Goal: Transaction & Acquisition: Purchase product/service

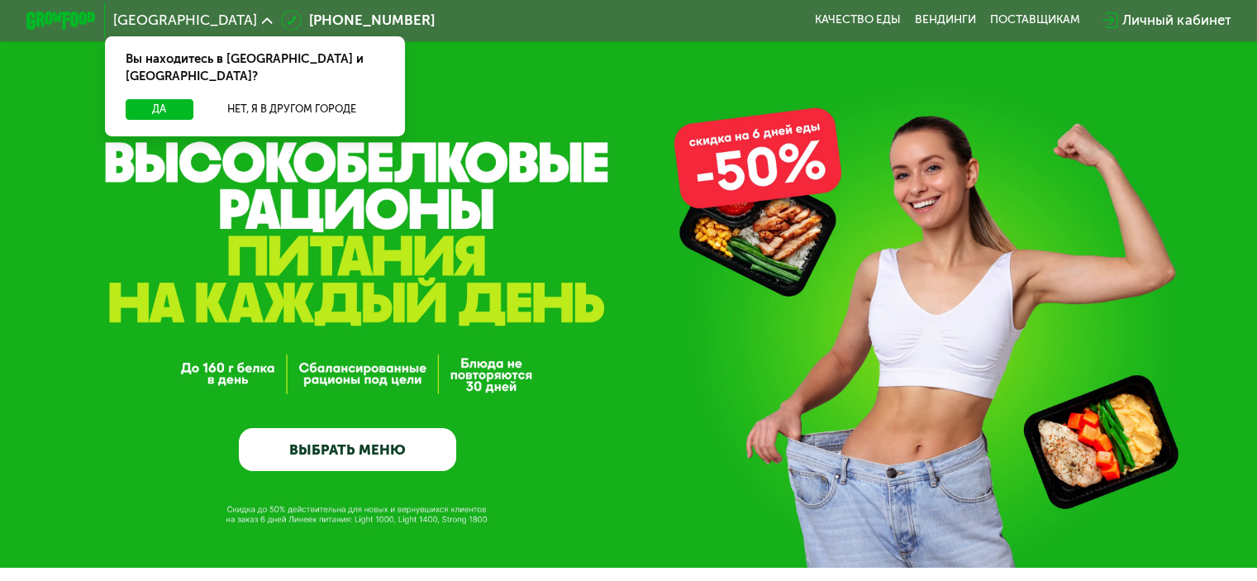
click at [409, 455] on link "ВЫБРАТЬ МЕНЮ" at bounding box center [347, 450] width 217 height 44
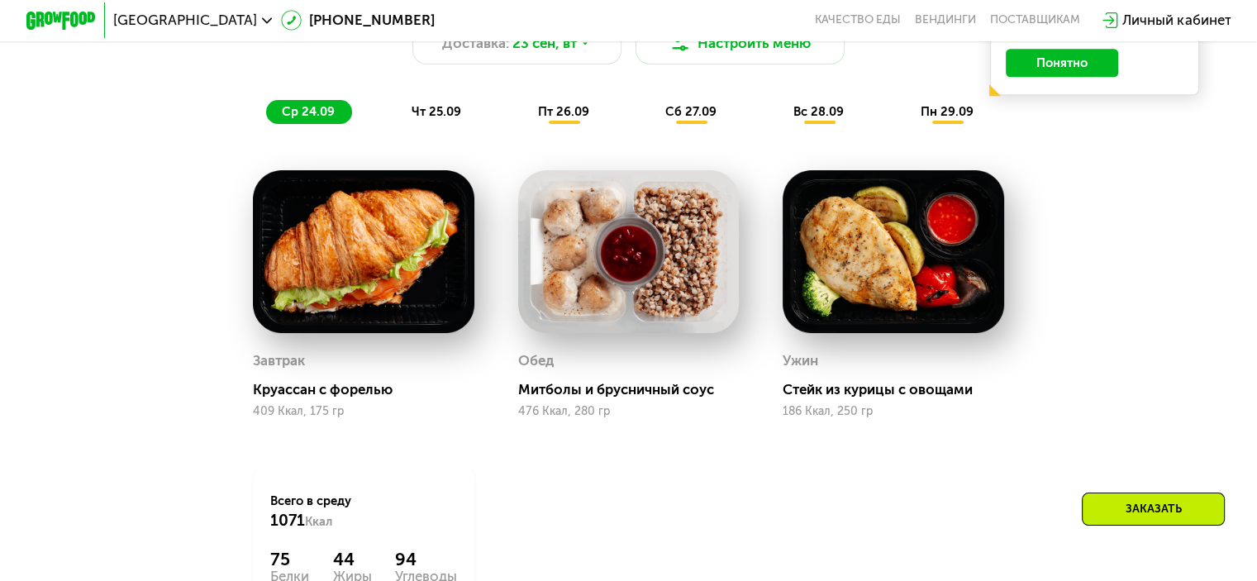
scroll to position [1110, 0]
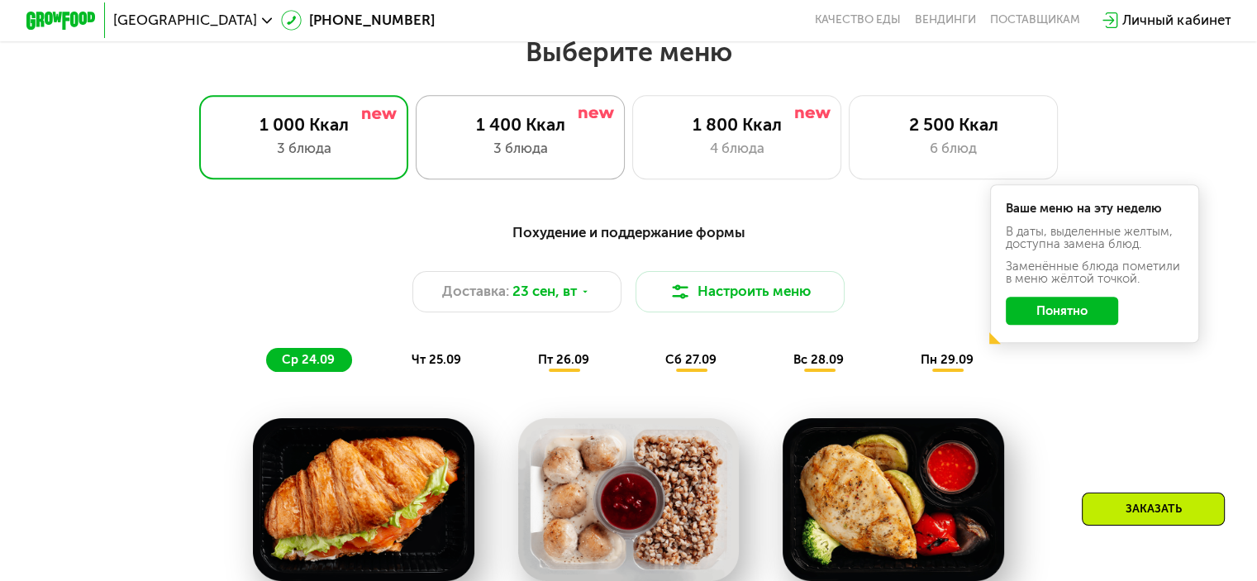
click at [543, 135] on div "1 400 Ккал" at bounding box center [520, 124] width 173 height 21
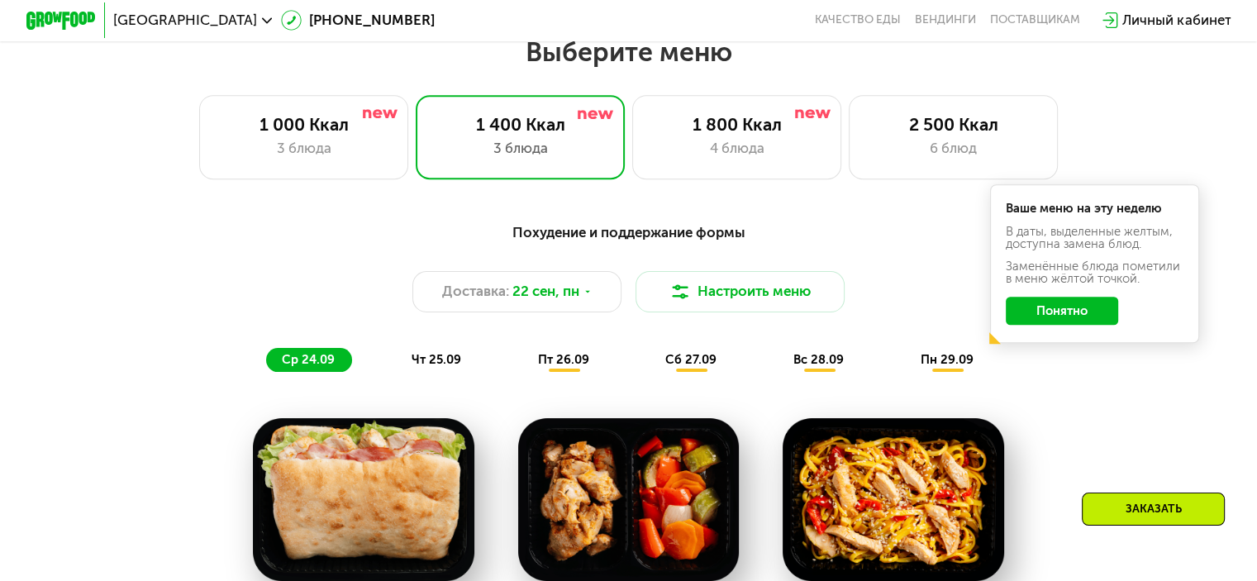
click at [1076, 316] on button "Понятно" at bounding box center [1061, 311] width 112 height 28
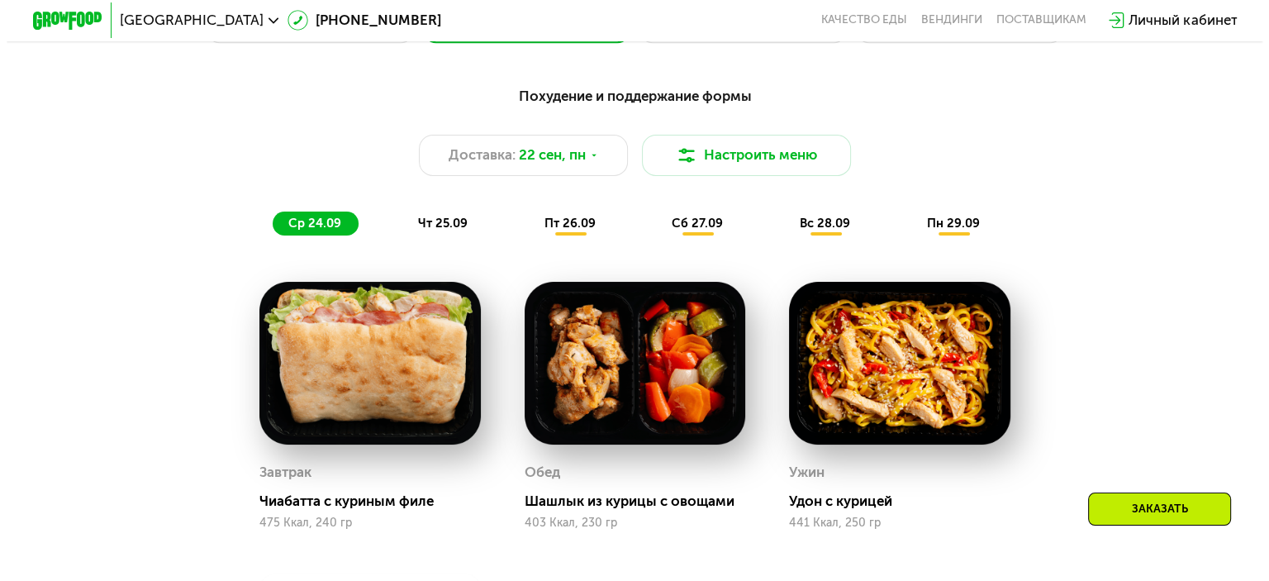
scroll to position [1276, 0]
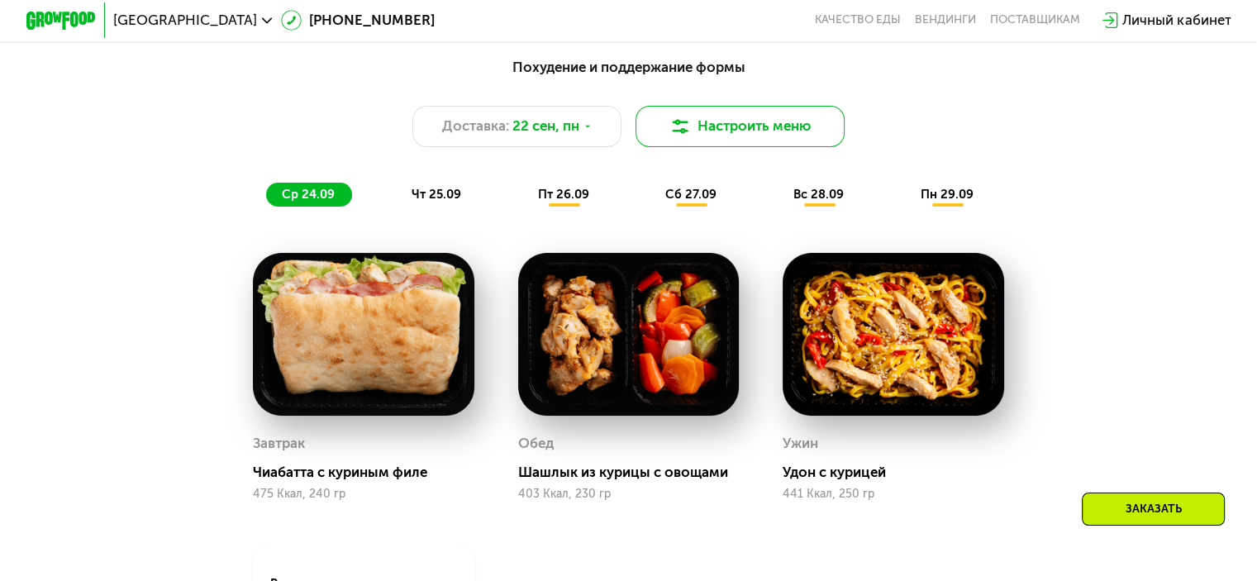
click at [765, 131] on button "Настроить меню" at bounding box center [740, 127] width 210 height 42
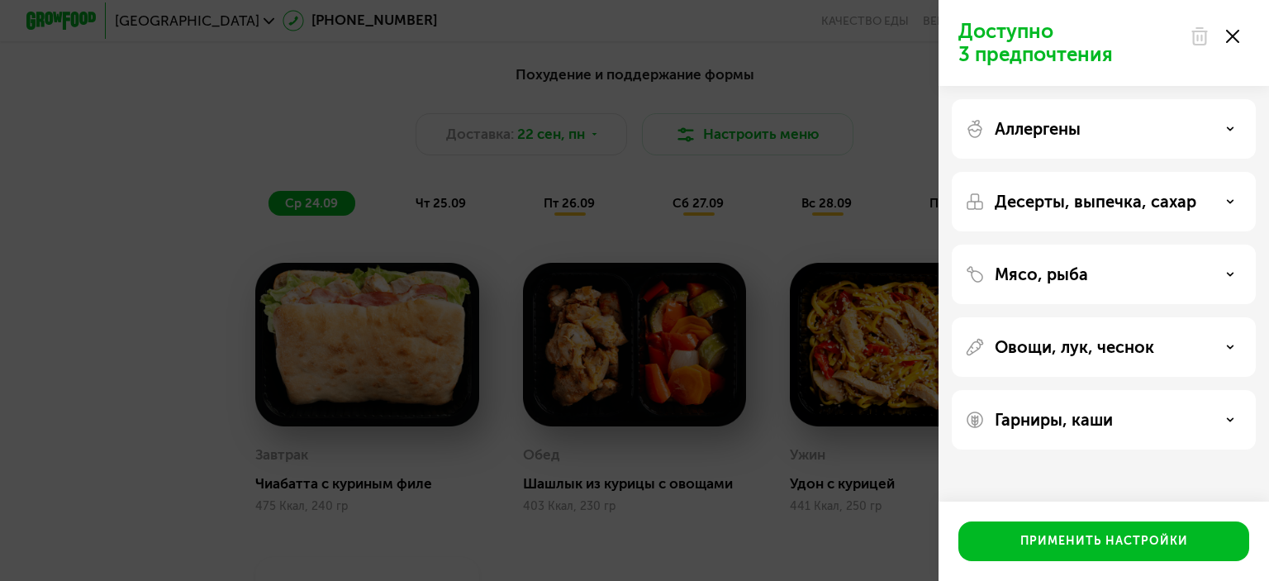
click at [1143, 130] on div "Аллергены" at bounding box center [1104, 129] width 278 height 20
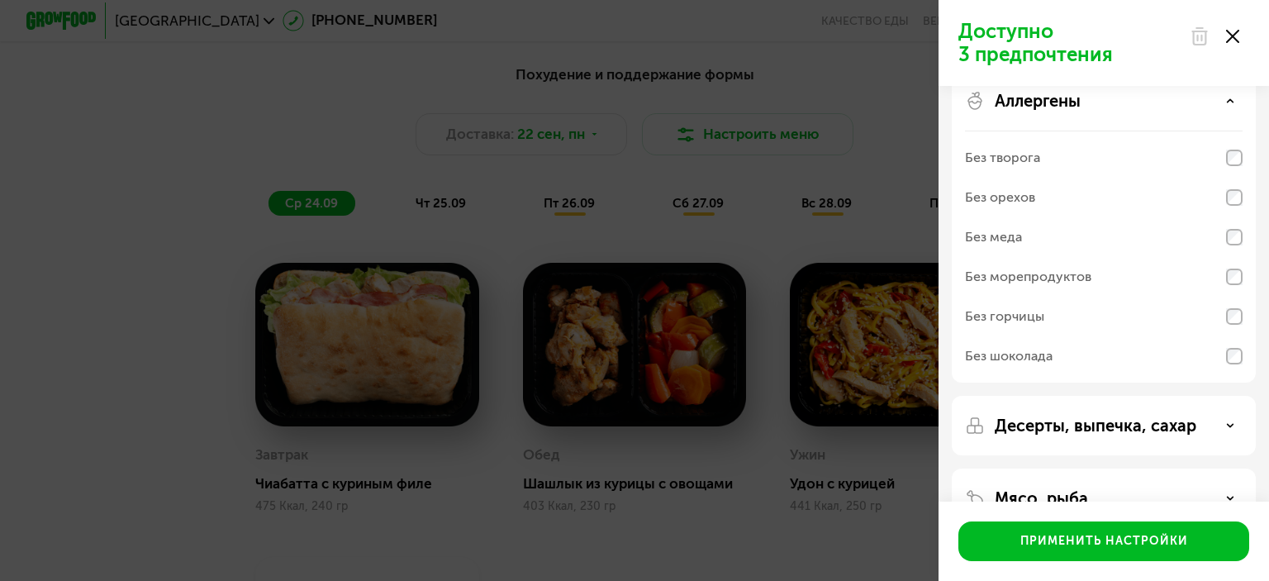
scroll to position [0, 0]
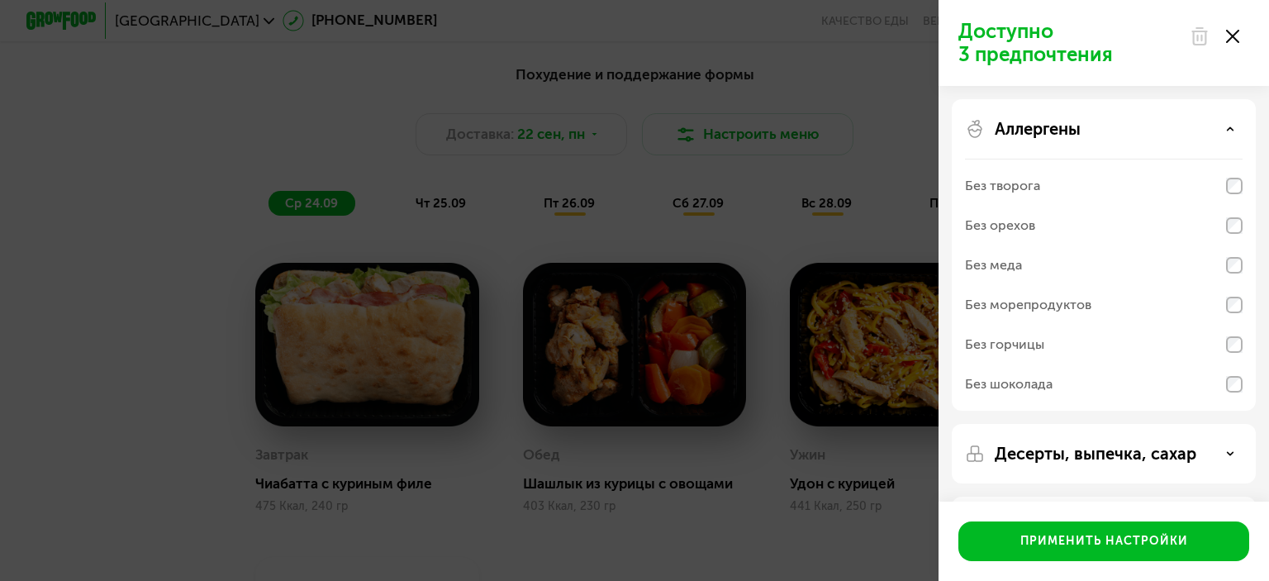
click at [1233, 131] on icon at bounding box center [1230, 129] width 8 height 8
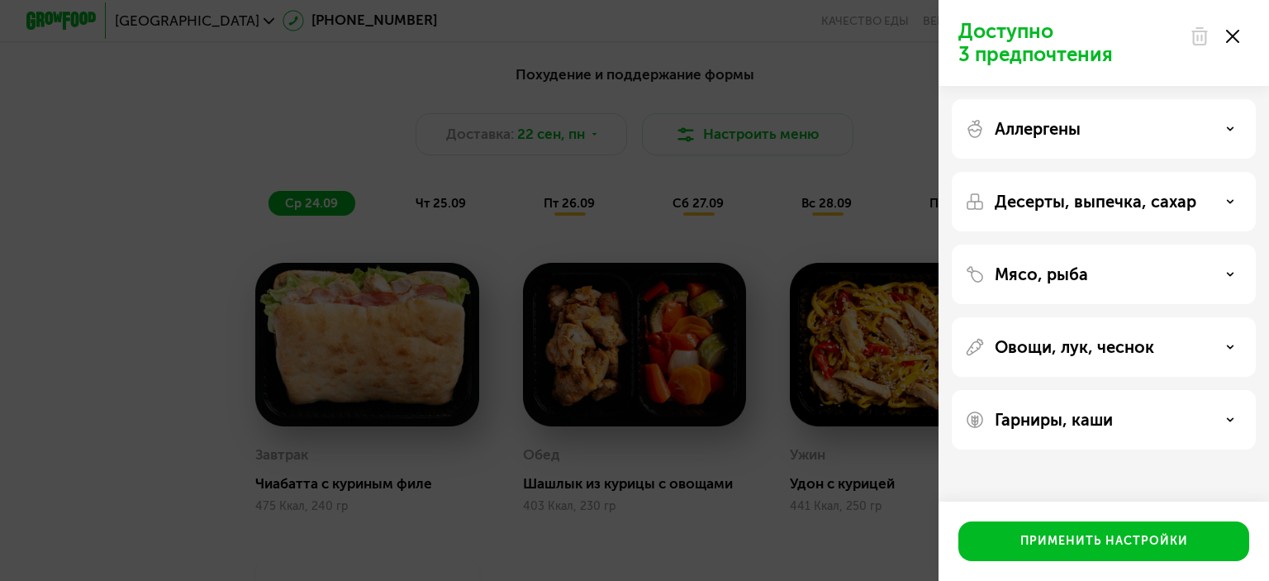
click at [1239, 207] on div "Десерты, выпечка, сахар" at bounding box center [1104, 202] width 278 height 20
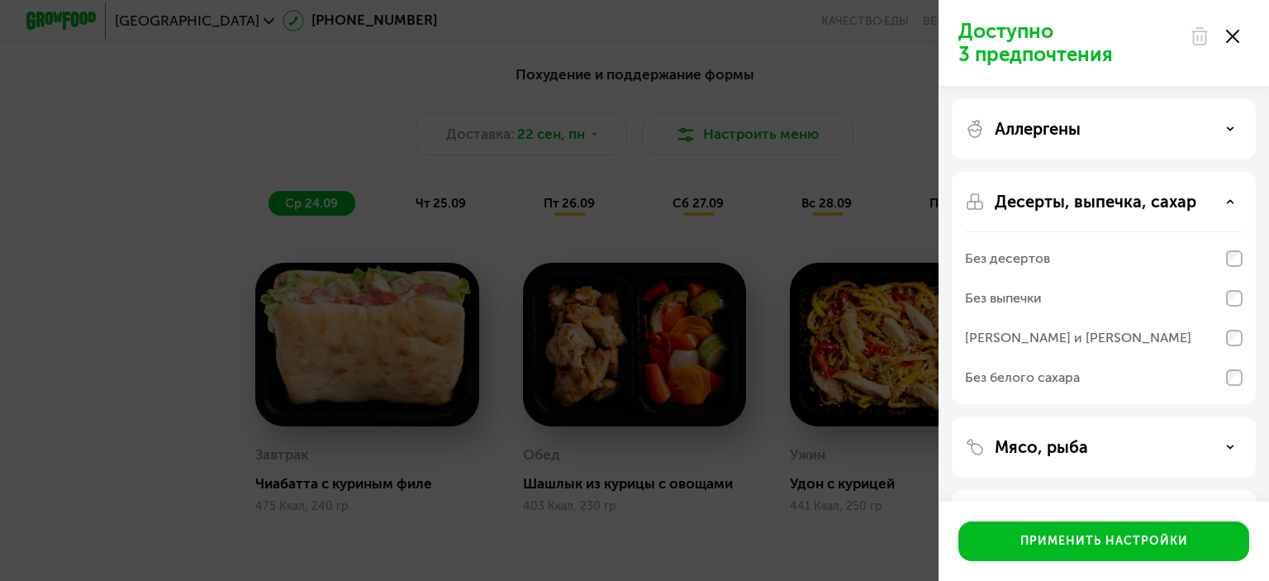
click at [1239, 207] on div "Десерты, выпечка, сахар" at bounding box center [1104, 202] width 278 height 20
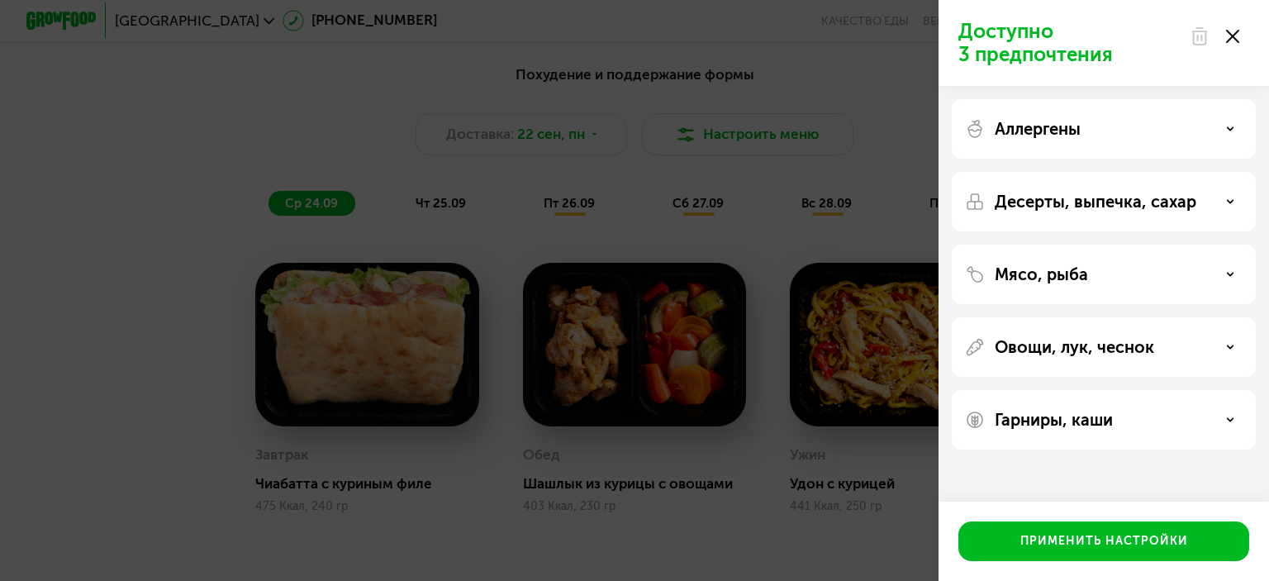
click at [1218, 131] on div "Аллергены" at bounding box center [1104, 129] width 278 height 20
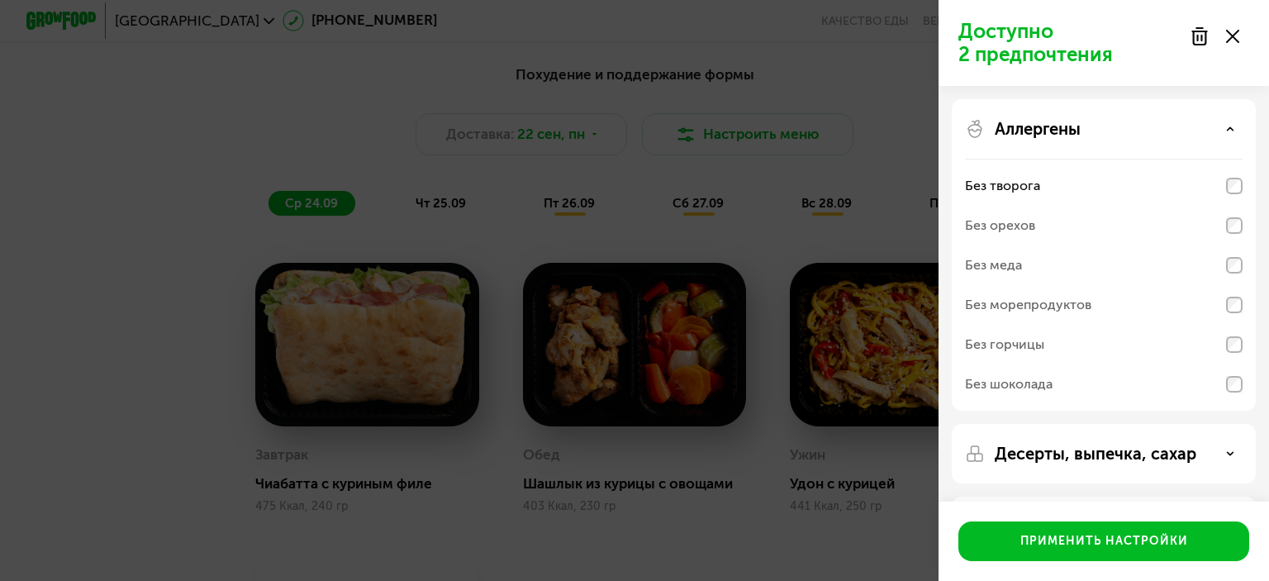
click at [1228, 123] on div "Аллергены" at bounding box center [1104, 129] width 278 height 20
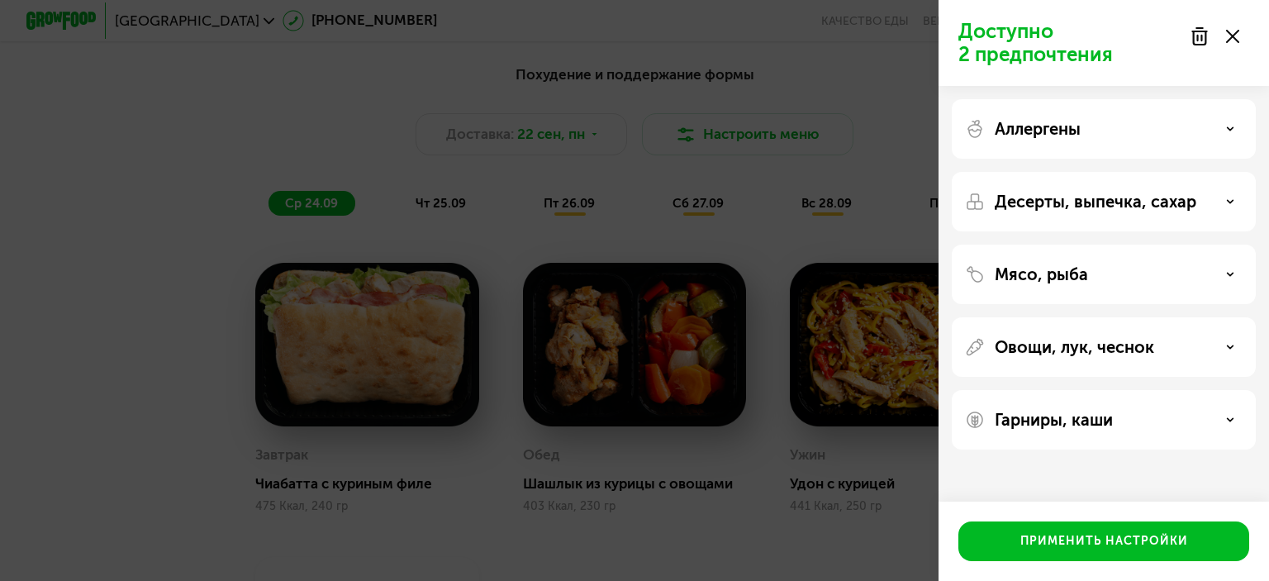
click at [1239, 194] on div "Десерты, выпечка, сахар" at bounding box center [1104, 202] width 278 height 20
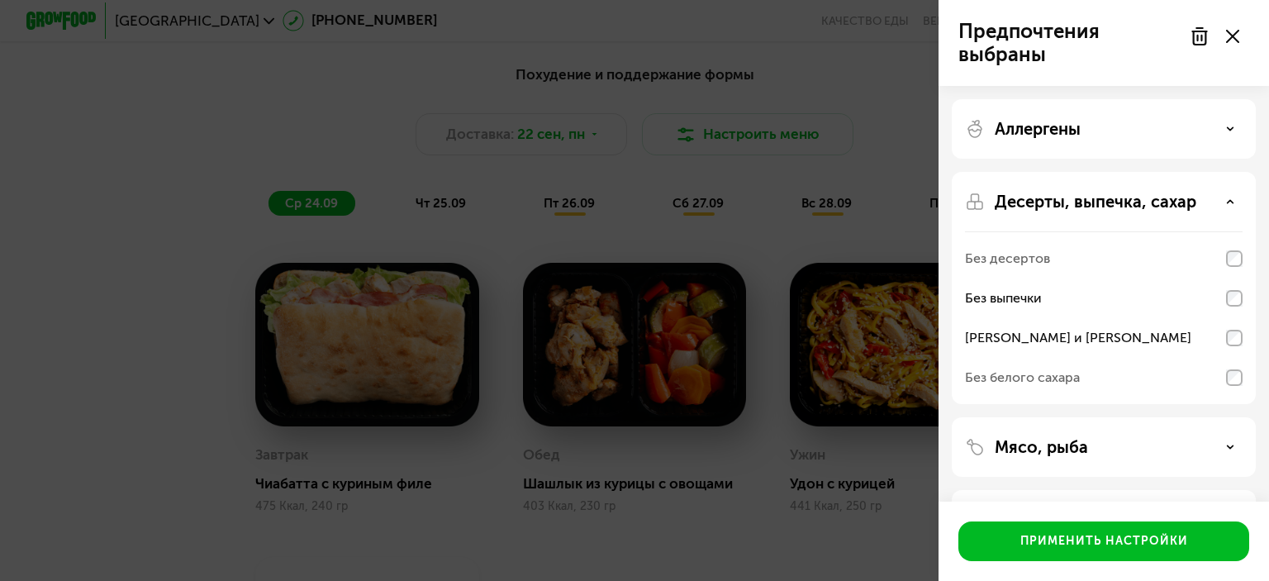
click at [1233, 219] on div "Десерты, выпечка, сахар Без десертов Без выпечки Без сэндвичей и круассанов Без…" at bounding box center [1104, 288] width 304 height 232
click at [1233, 204] on icon at bounding box center [1230, 201] width 8 height 8
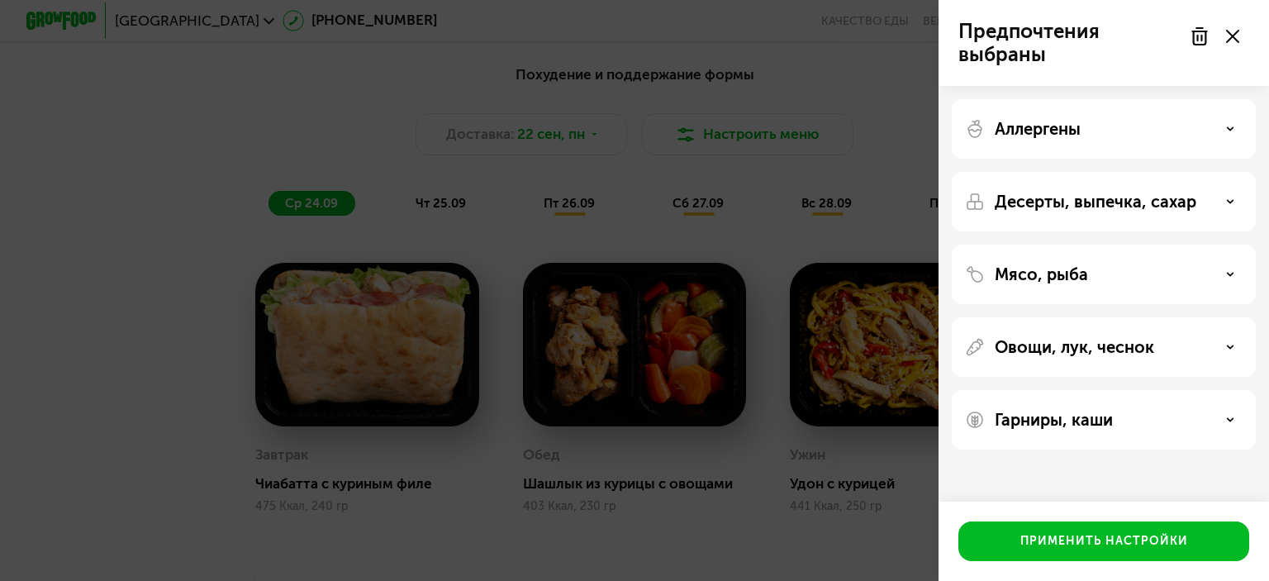
click at [1221, 258] on div "Мясо, рыба" at bounding box center [1104, 274] width 304 height 59
click at [1225, 273] on div "Мясо, рыба" at bounding box center [1104, 274] width 278 height 20
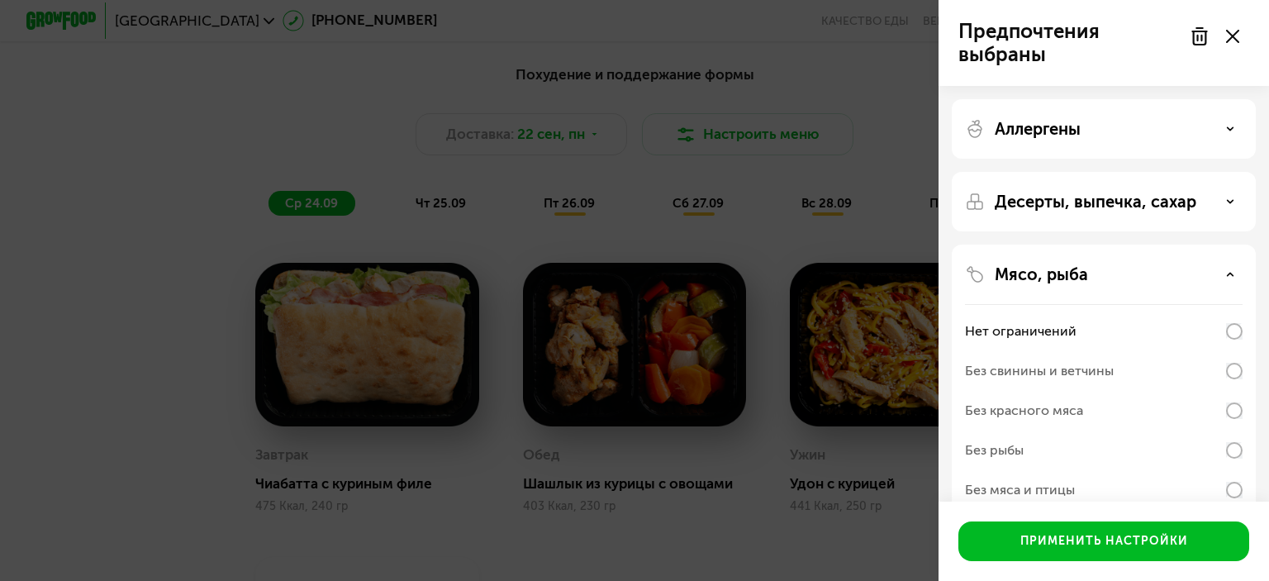
scroll to position [83, 0]
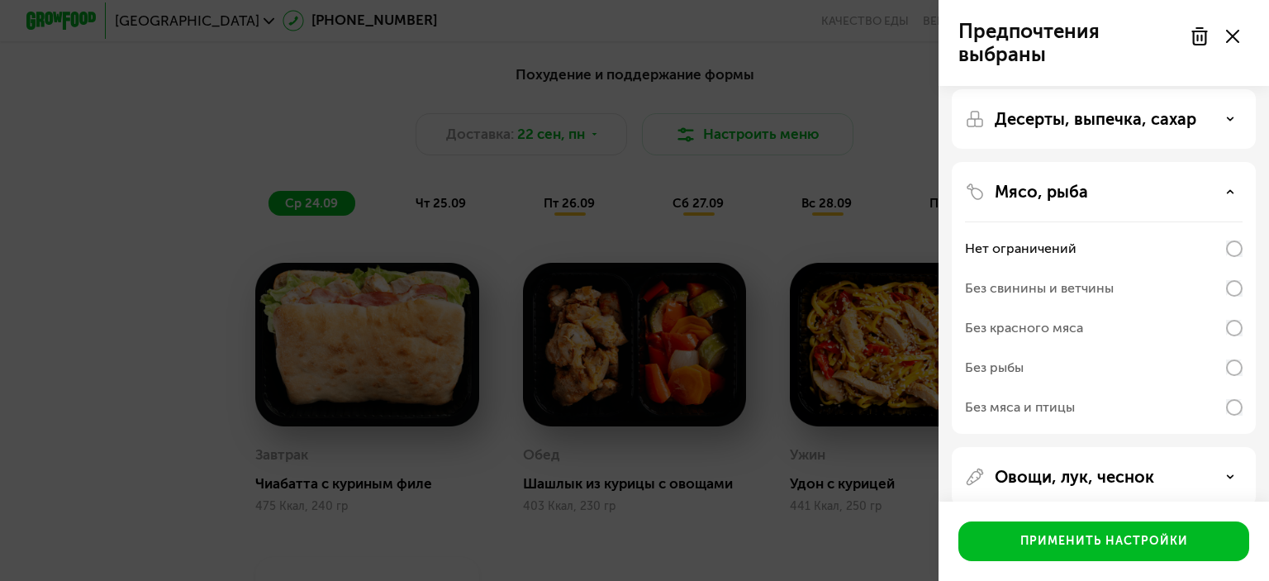
click at [1226, 187] on div "Мясо, рыба" at bounding box center [1104, 192] width 278 height 20
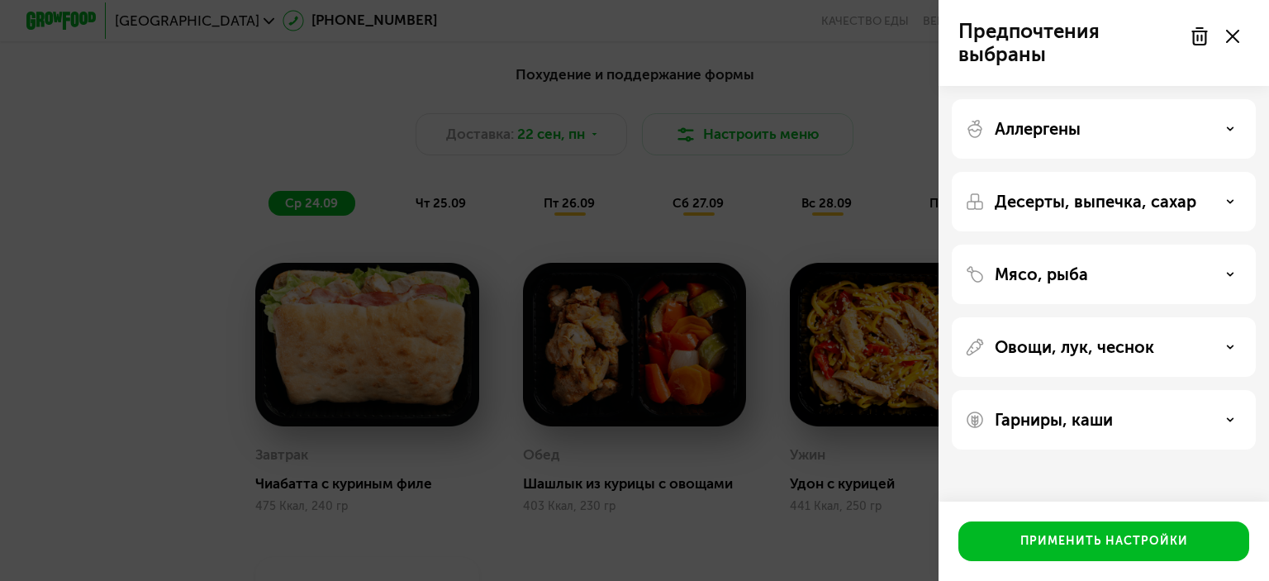
scroll to position [0, 0]
click at [1230, 289] on div "Мясо, рыба" at bounding box center [1104, 274] width 304 height 59
click at [1229, 280] on div "Мясо, рыба" at bounding box center [1104, 274] width 278 height 20
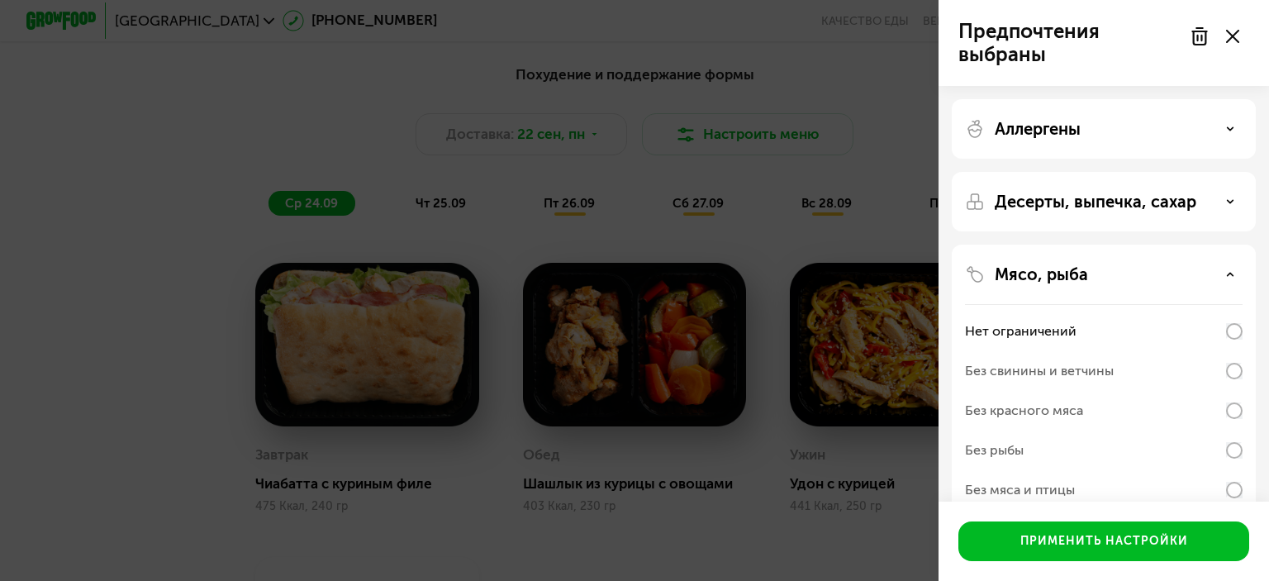
click at [1229, 280] on div "Мясо, рыба" at bounding box center [1104, 274] width 278 height 20
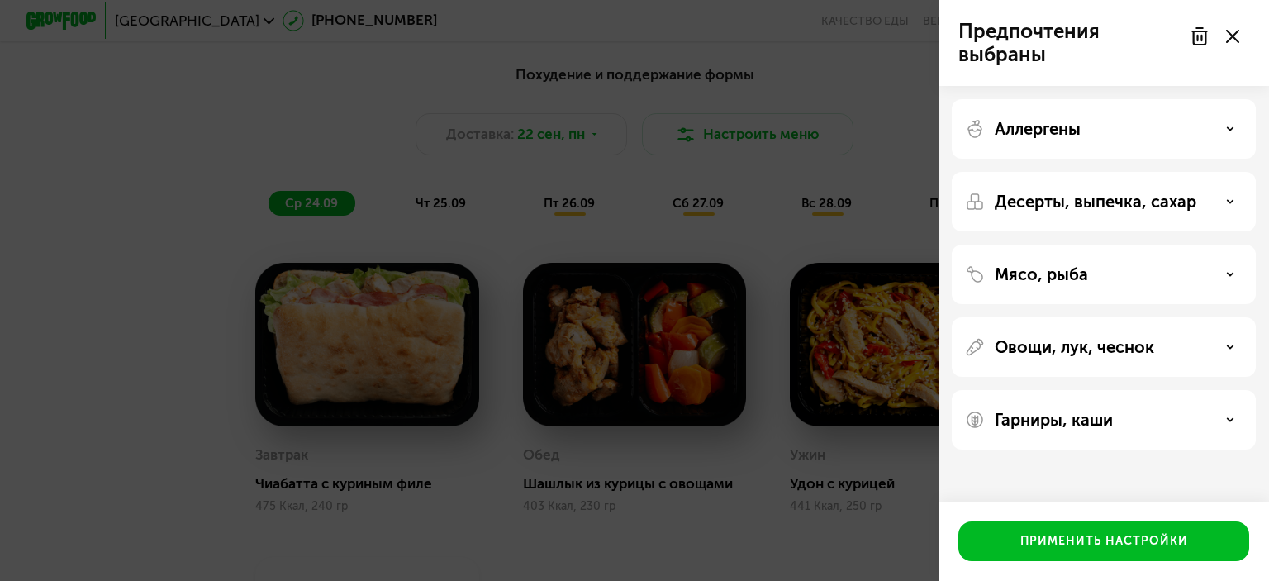
click at [1226, 340] on div "Овощи, лук, чеснок" at bounding box center [1104, 347] width 278 height 20
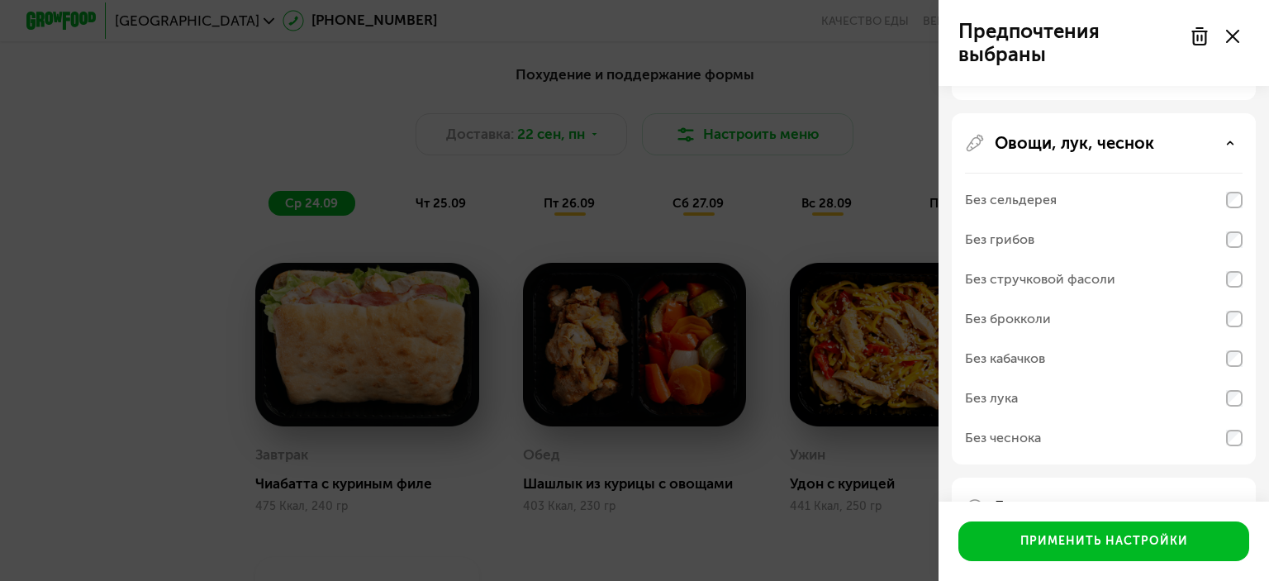
scroll to position [165, 0]
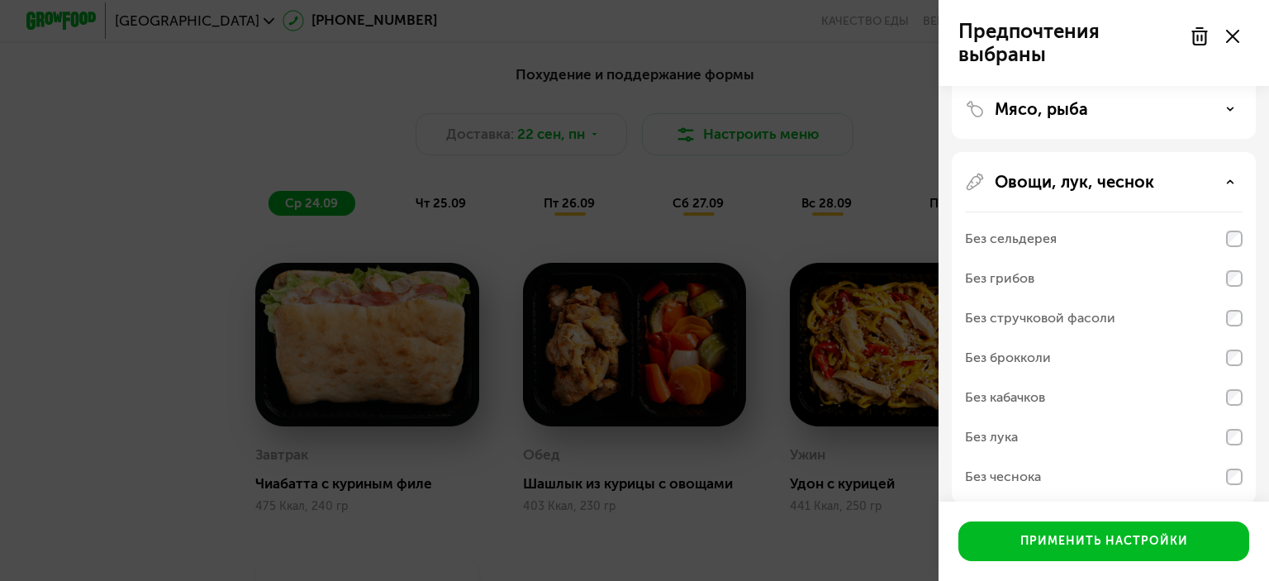
click at [1231, 182] on use at bounding box center [1231, 181] width 6 height 2
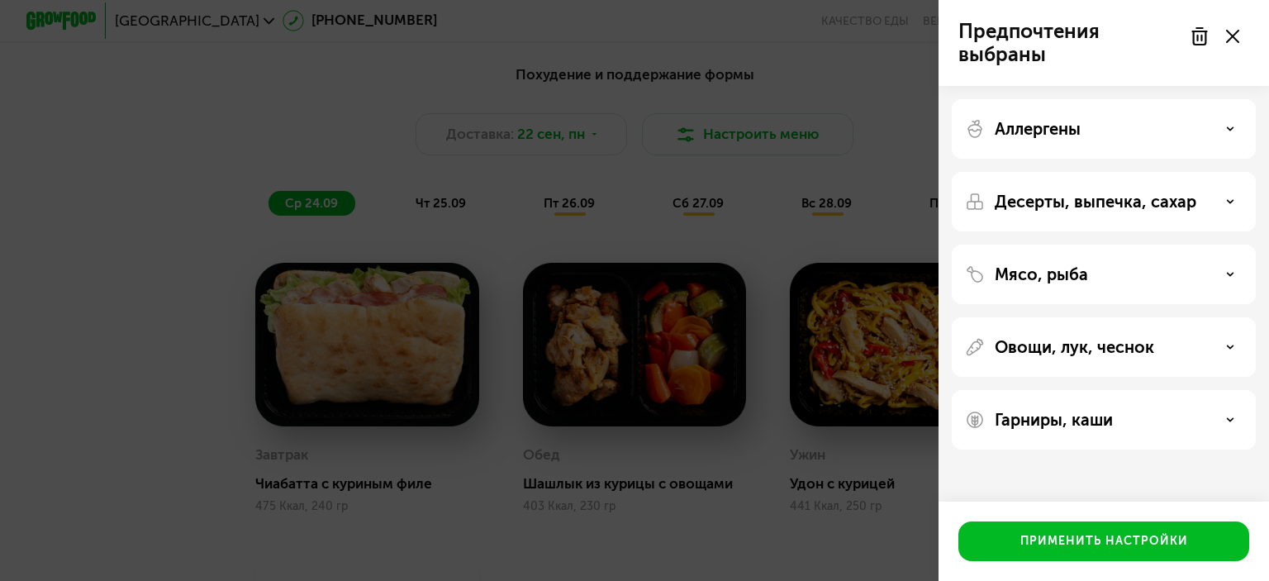
click at [1219, 425] on div "Гарниры, каши" at bounding box center [1104, 420] width 278 height 20
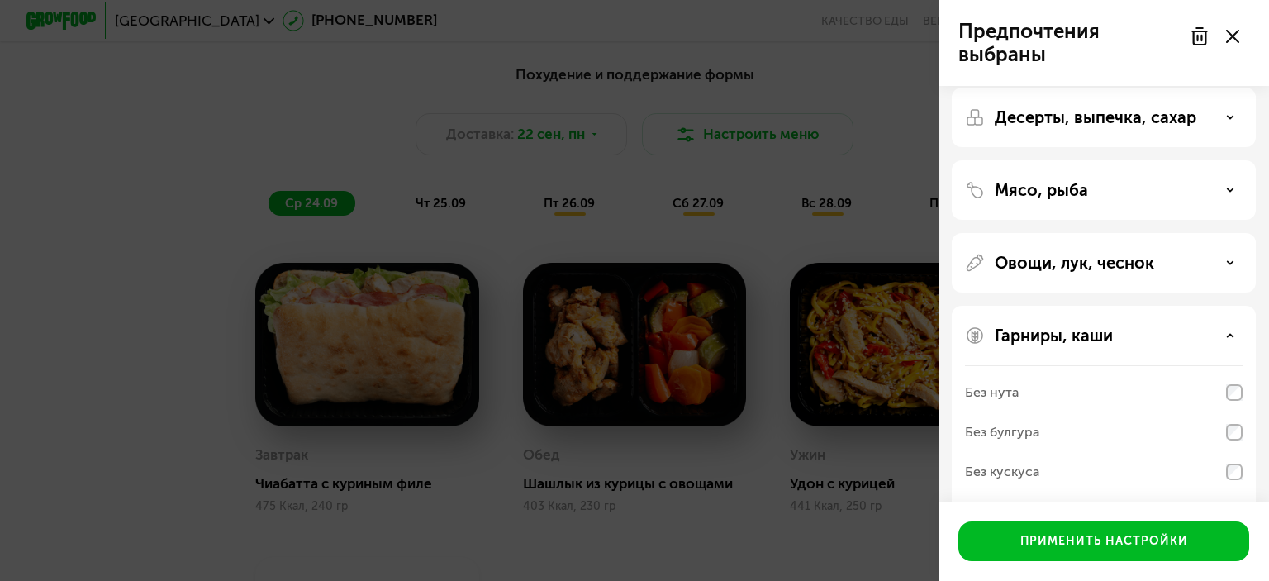
scroll to position [176, 0]
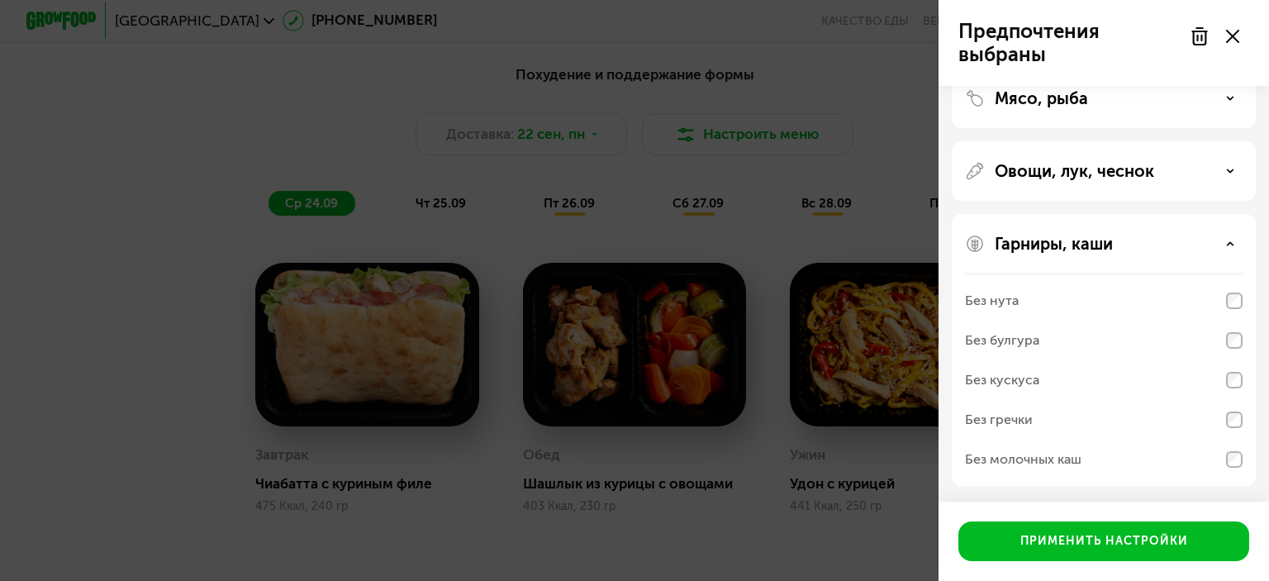
click at [1233, 247] on div "Гарниры, каши" at bounding box center [1104, 244] width 278 height 20
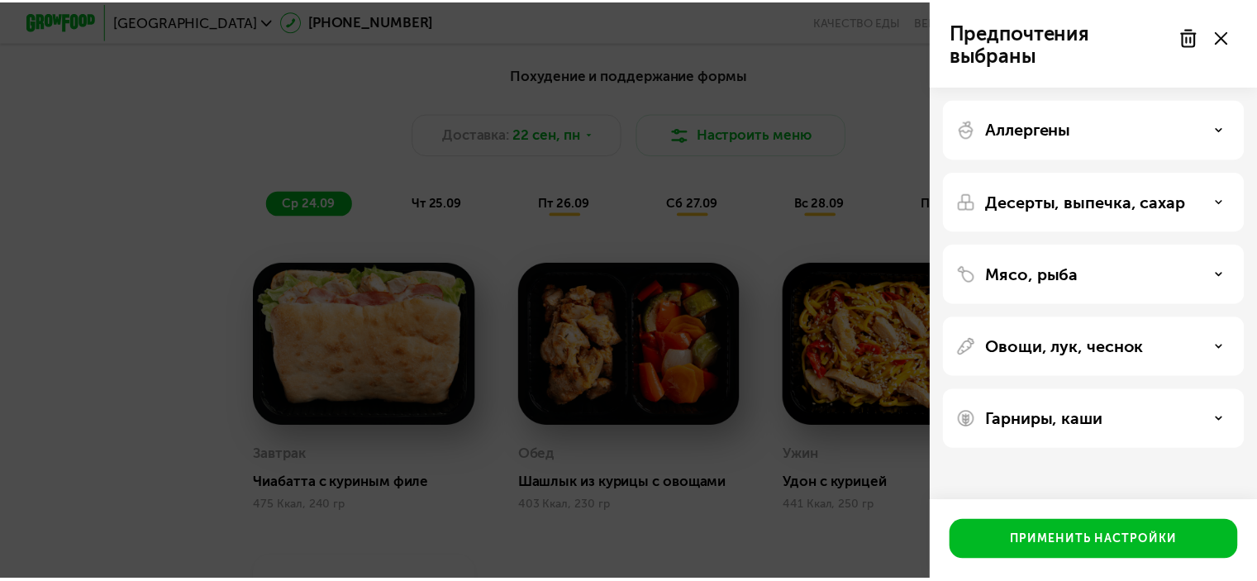
scroll to position [0, 0]
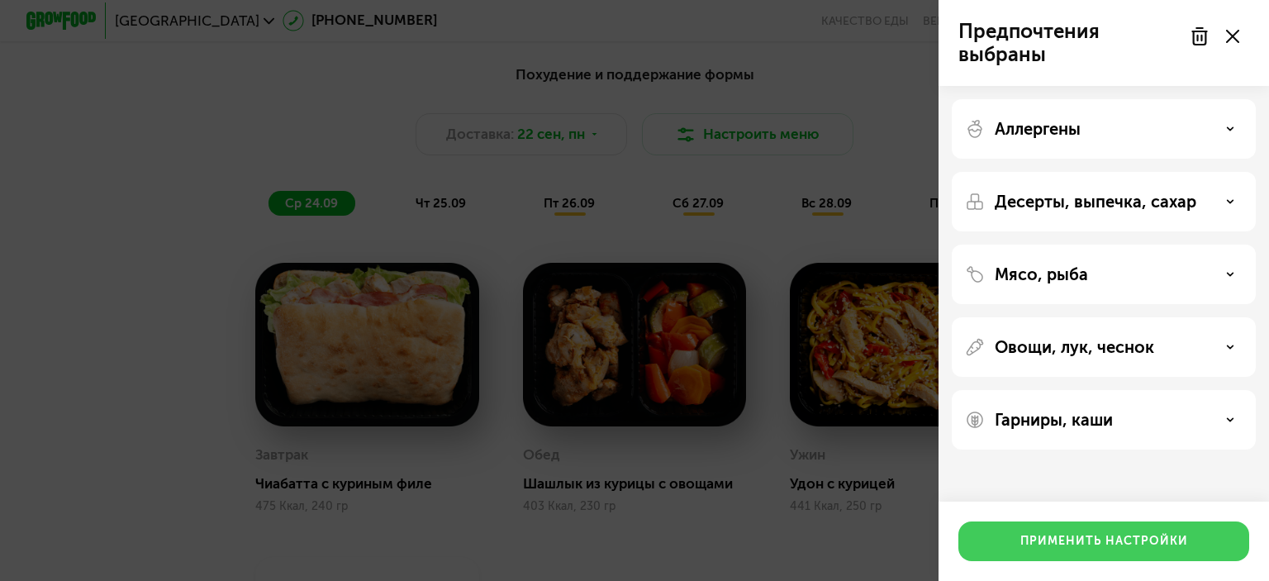
click at [1133, 543] on div "Применить настройки" at bounding box center [1104, 541] width 168 height 17
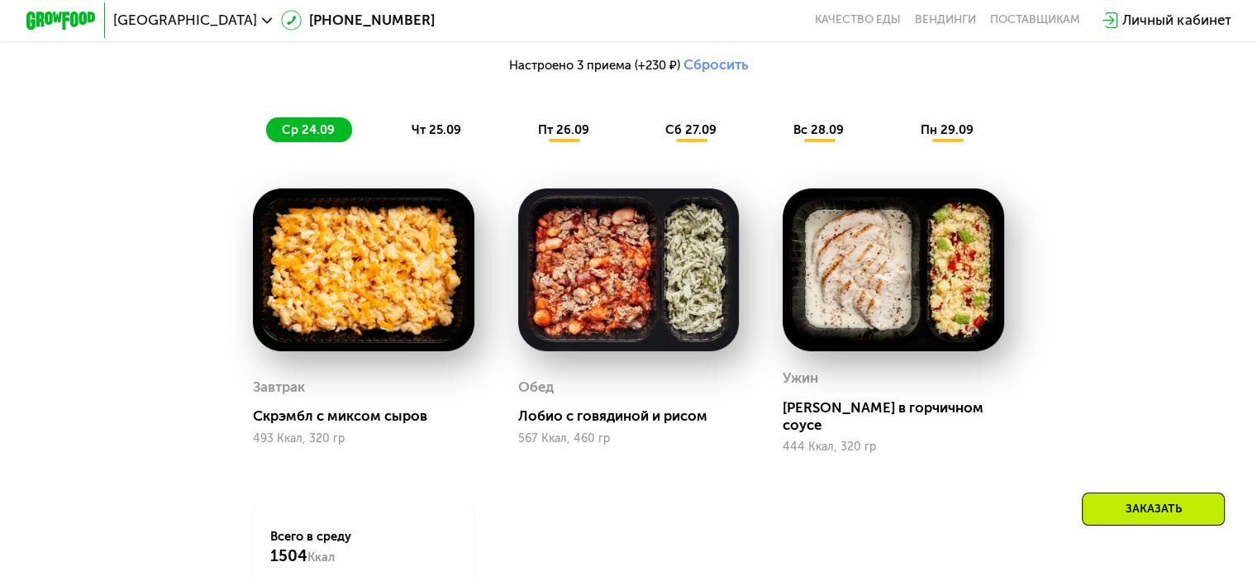
scroll to position [1358, 0]
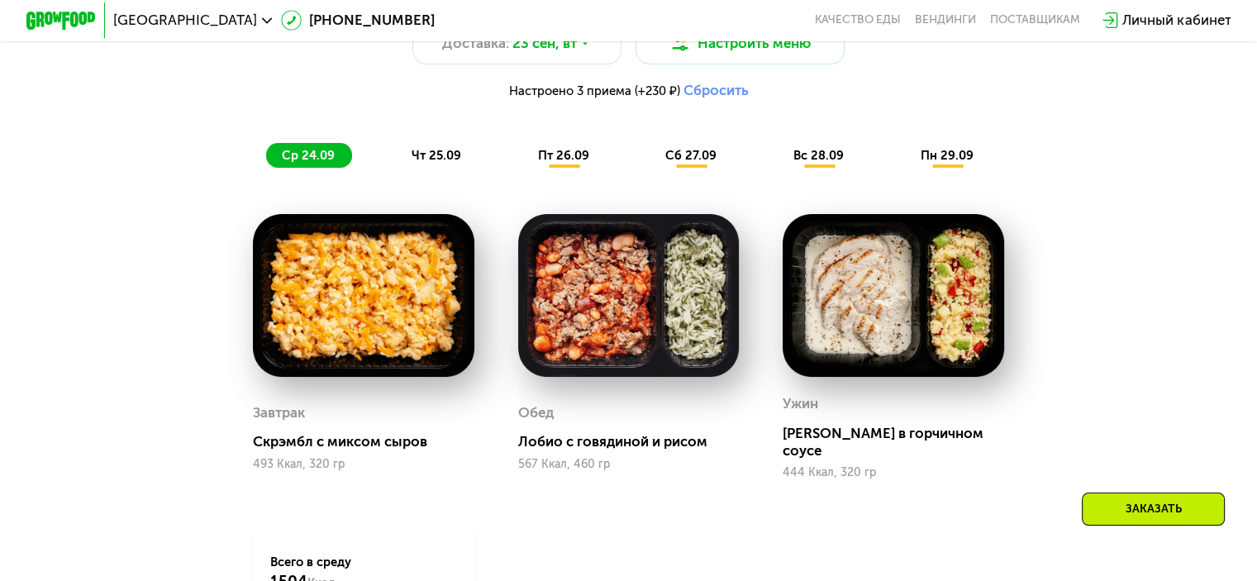
click at [440, 163] on span "чт 25.09" at bounding box center [436, 155] width 50 height 15
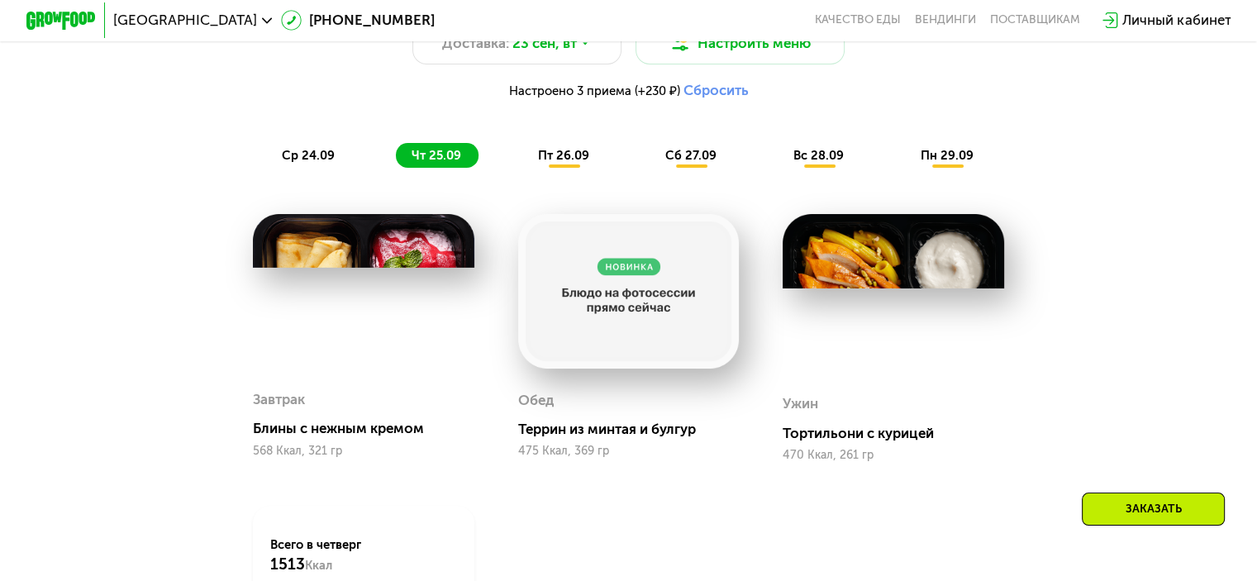
click at [560, 163] on span "пт 26.09" at bounding box center [563, 155] width 51 height 15
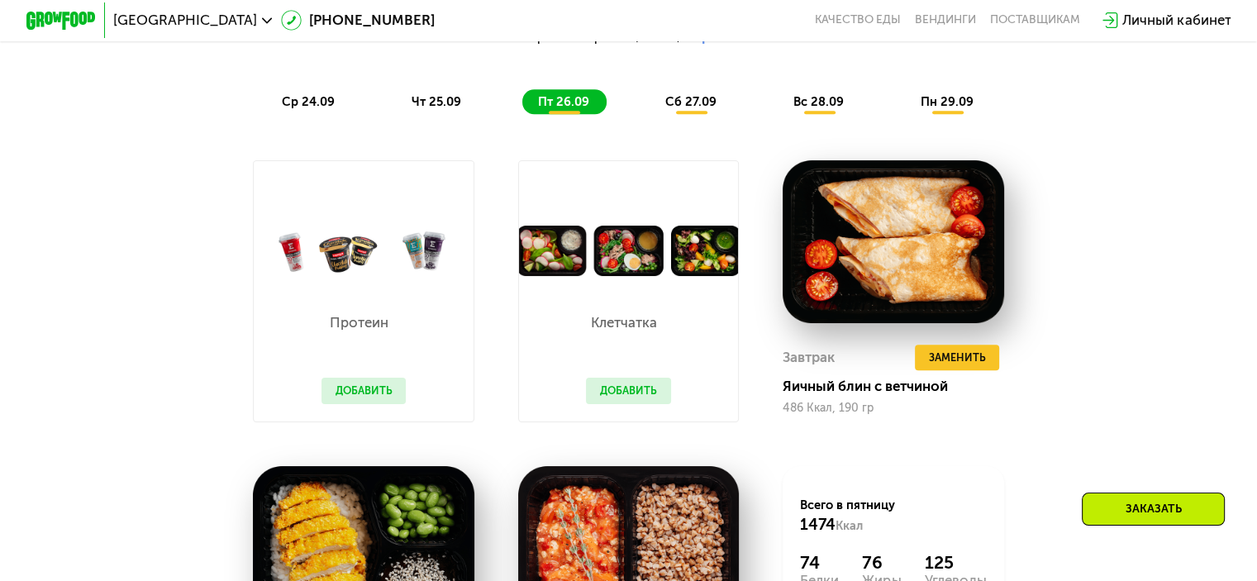
scroll to position [1441, 0]
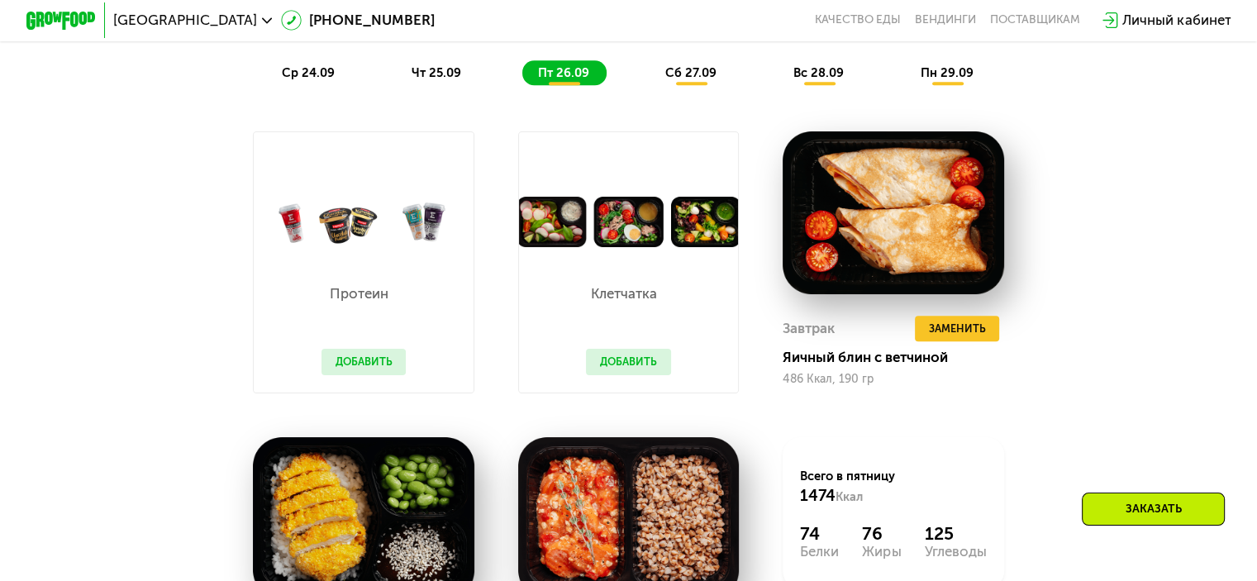
click at [354, 375] on button "Добавить" at bounding box center [363, 362] width 85 height 26
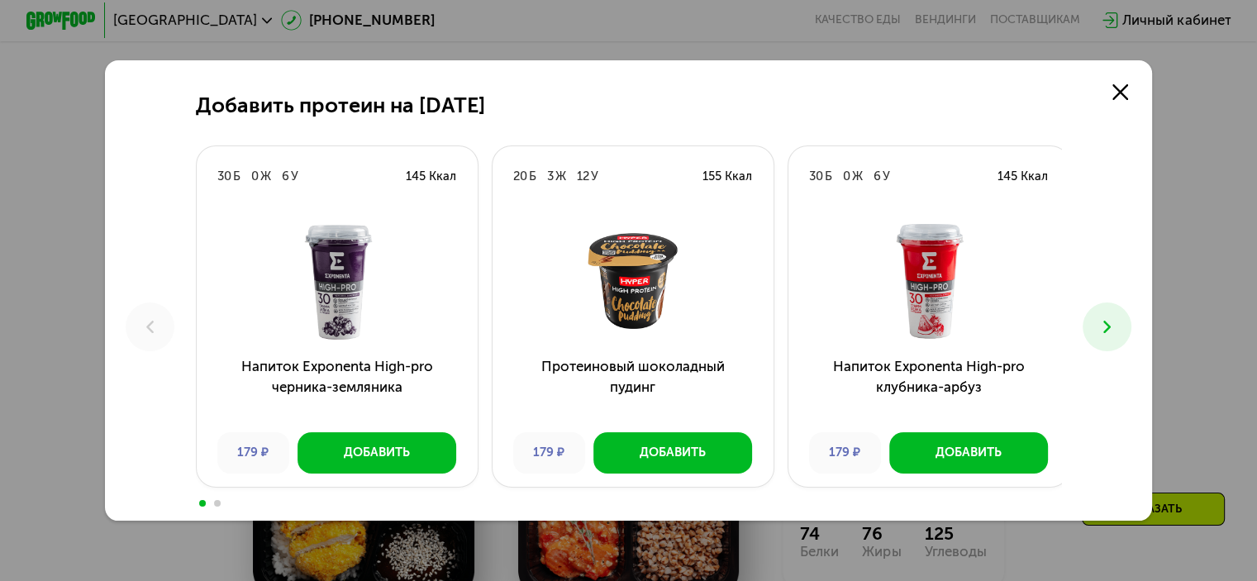
click at [1129, 333] on button at bounding box center [1106, 326] width 49 height 49
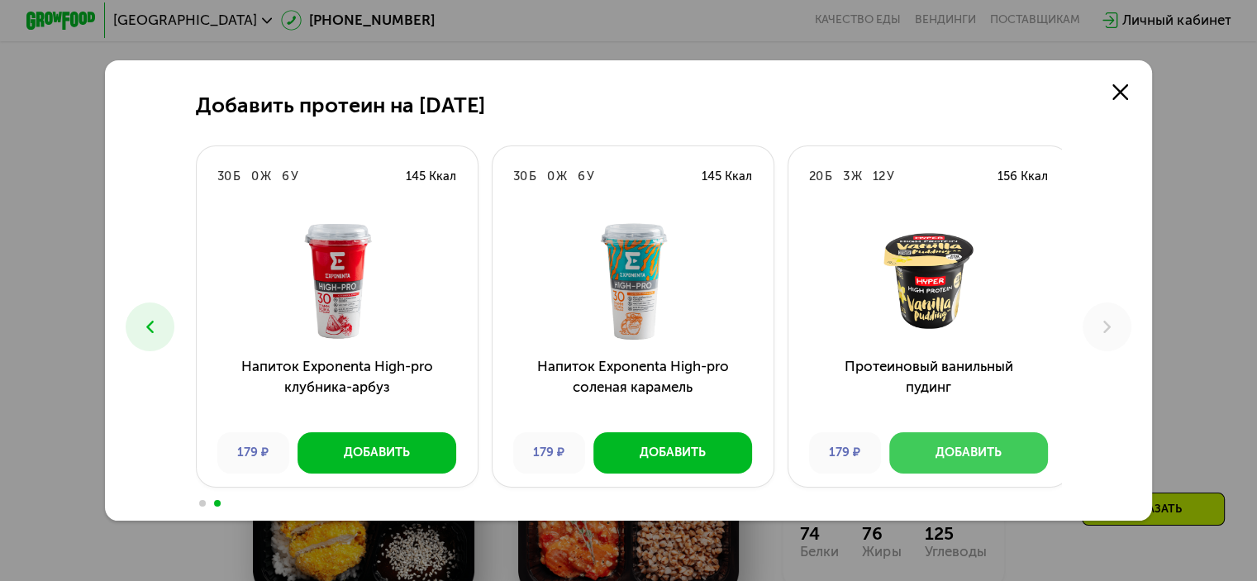
click at [979, 454] on div "Добавить" at bounding box center [968, 452] width 66 height 17
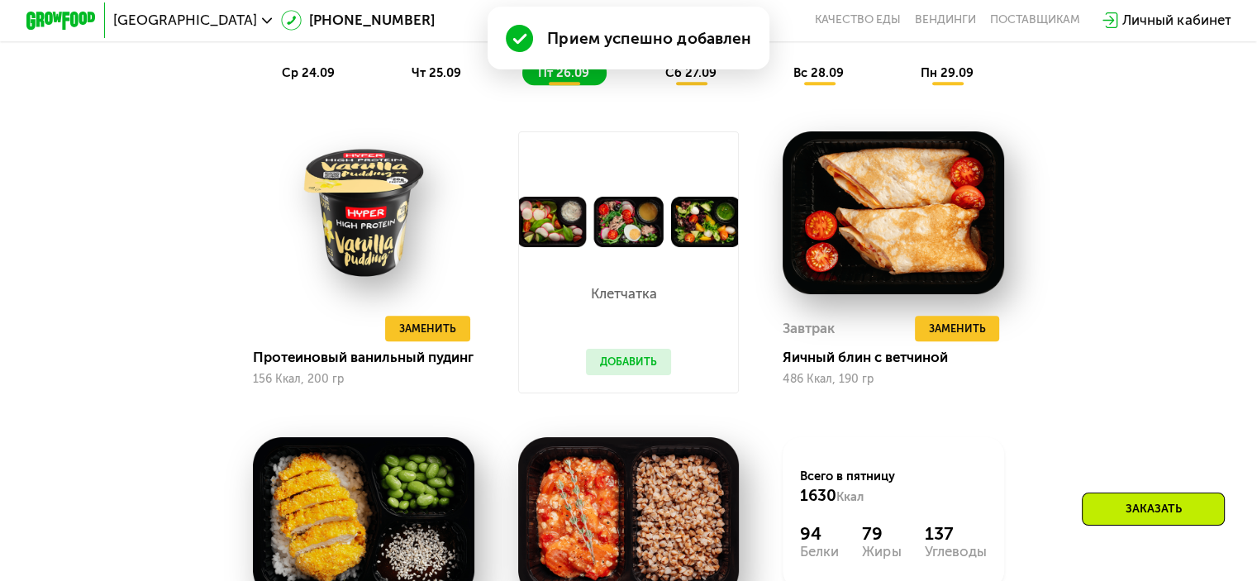
click at [657, 375] on button "Добавить" at bounding box center [628, 362] width 85 height 26
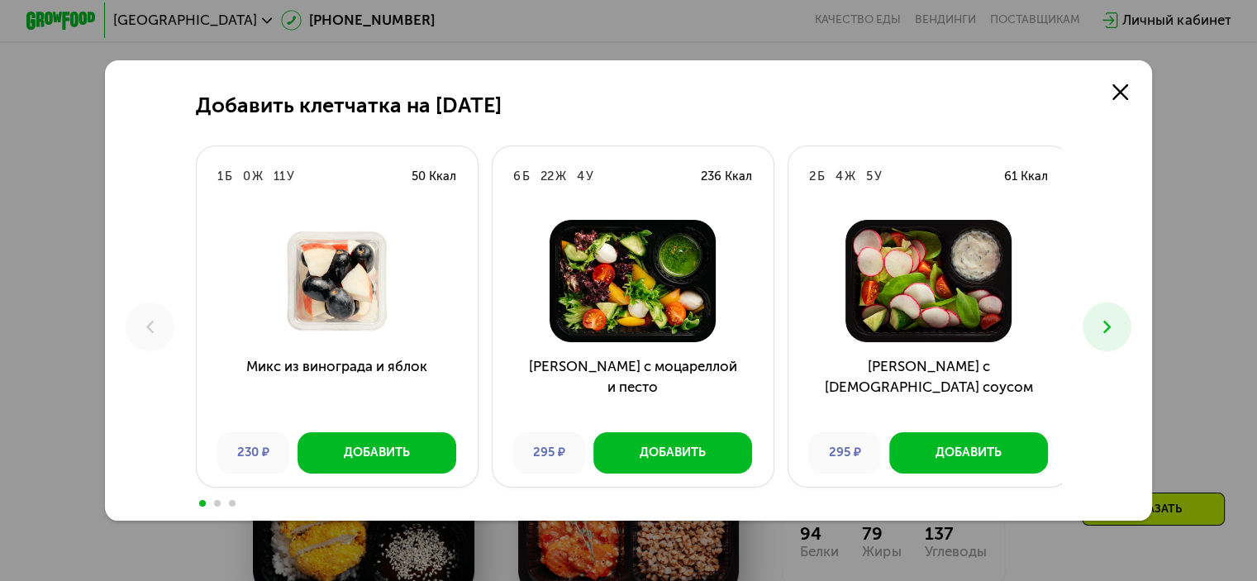
click at [1117, 330] on icon at bounding box center [1106, 326] width 21 height 21
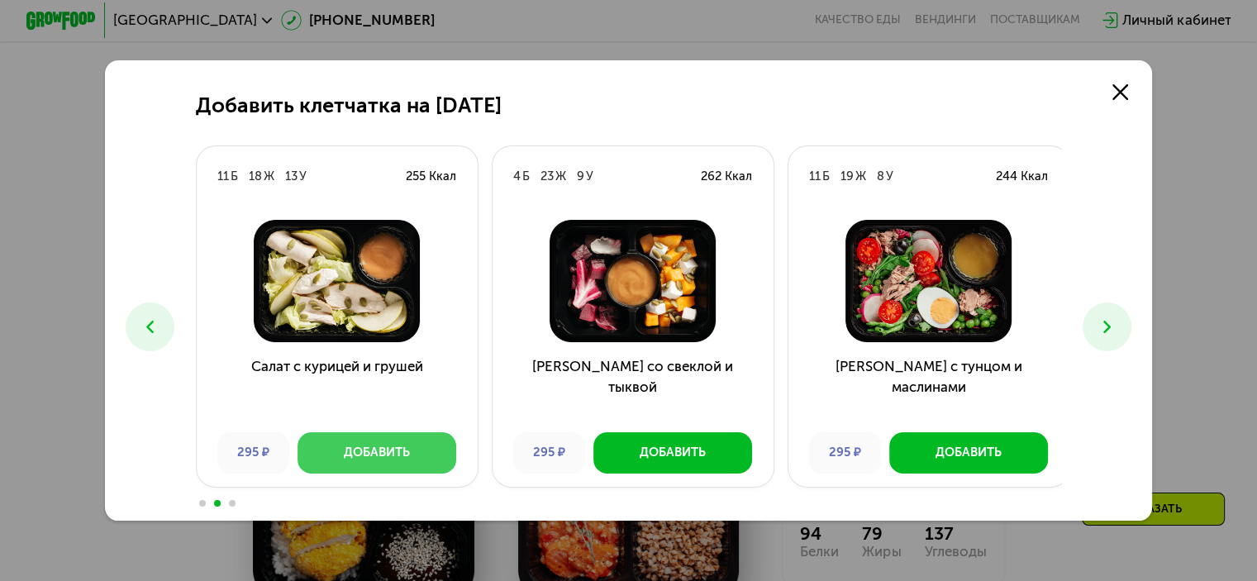
click at [406, 449] on div "Добавить" at bounding box center [377, 452] width 66 height 17
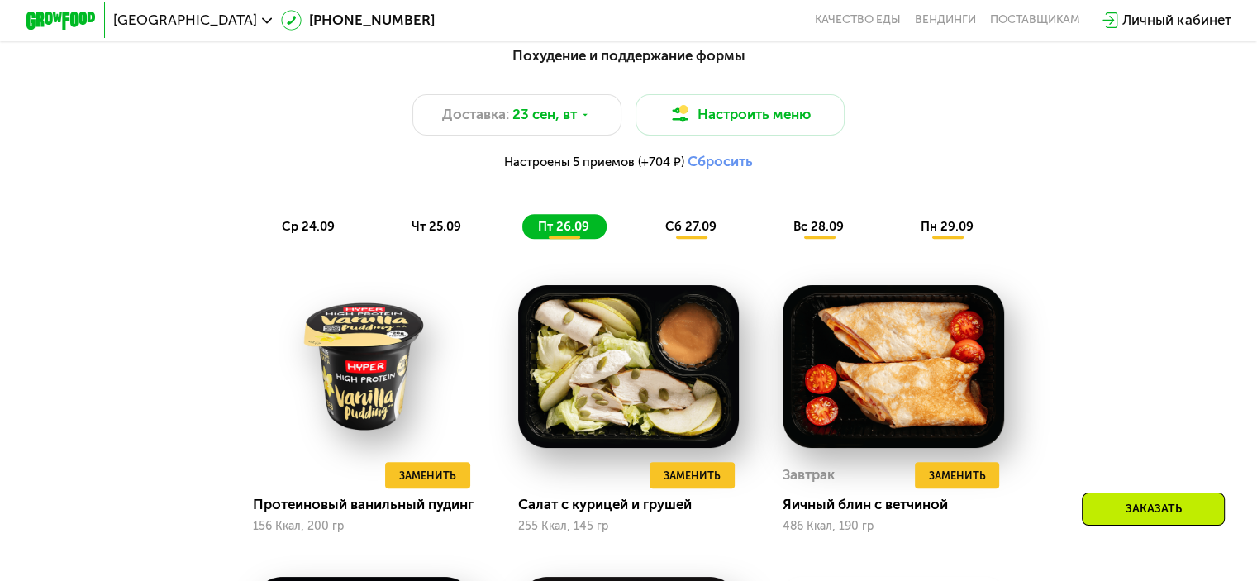
scroll to position [1193, 0]
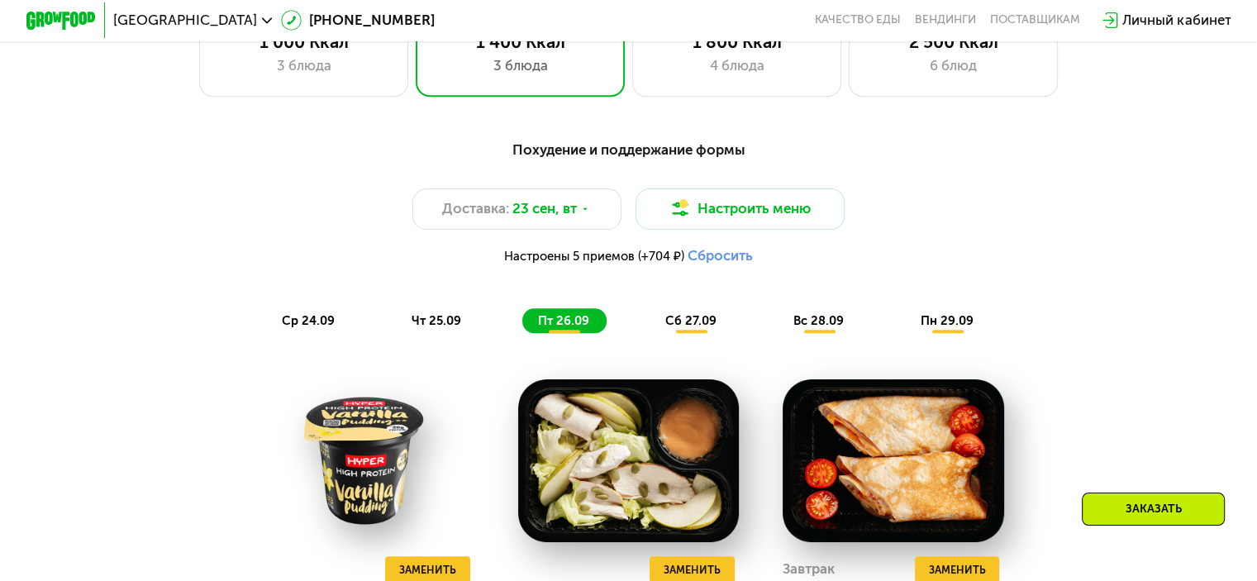
click at [682, 322] on span "сб 27.09" at bounding box center [690, 320] width 51 height 15
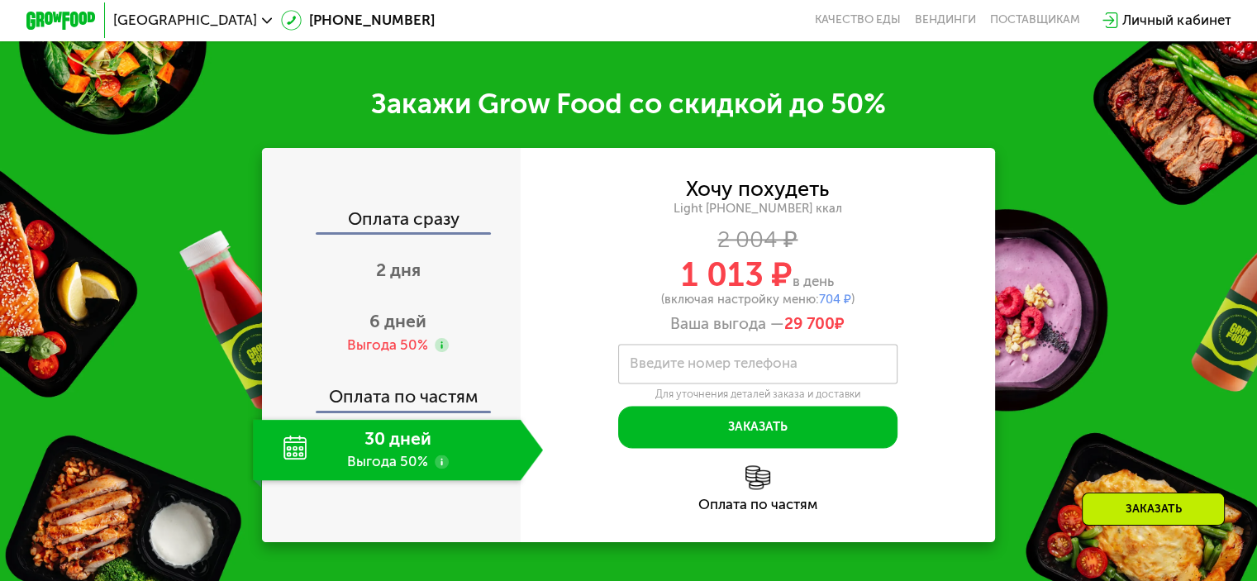
scroll to position [2267, 0]
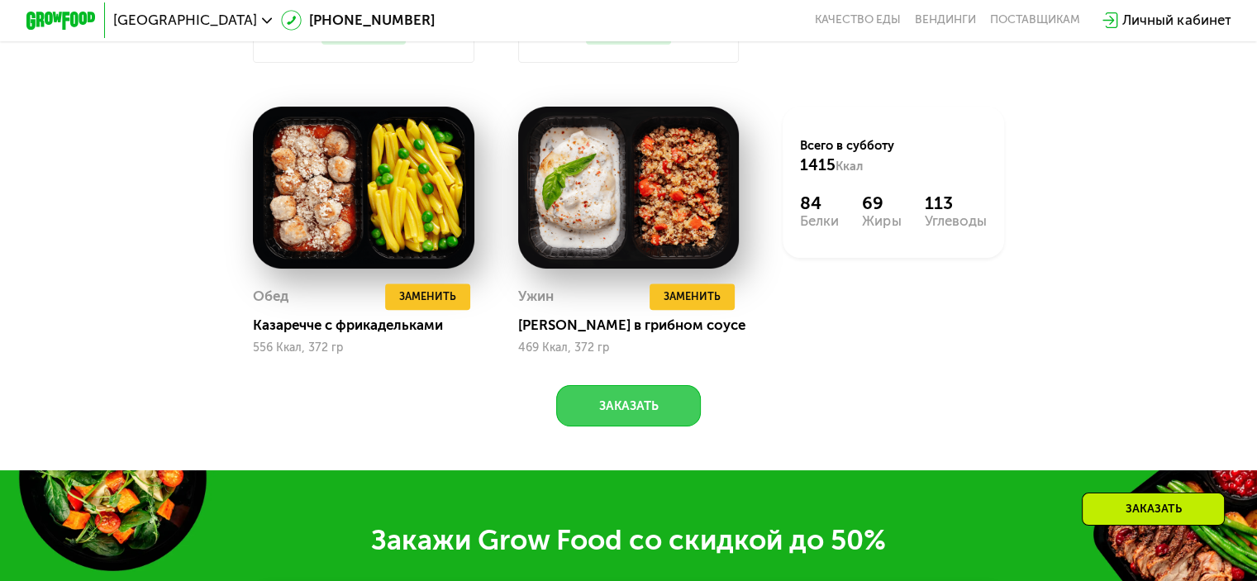
click at [673, 426] on button "Заказать" at bounding box center [628, 406] width 145 height 42
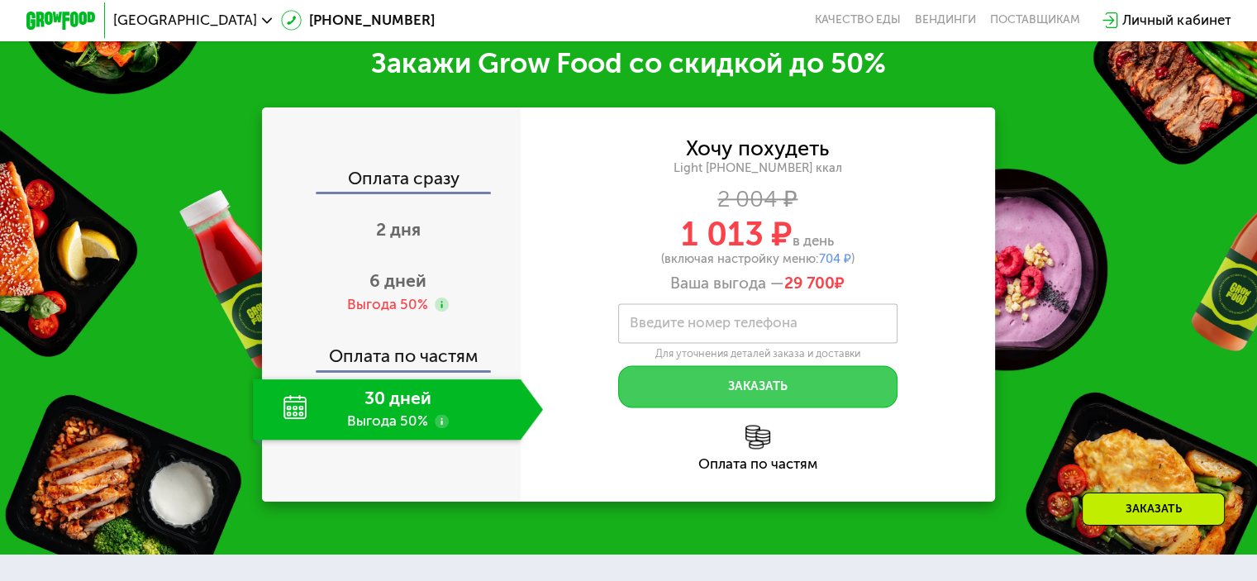
scroll to position [2258, 0]
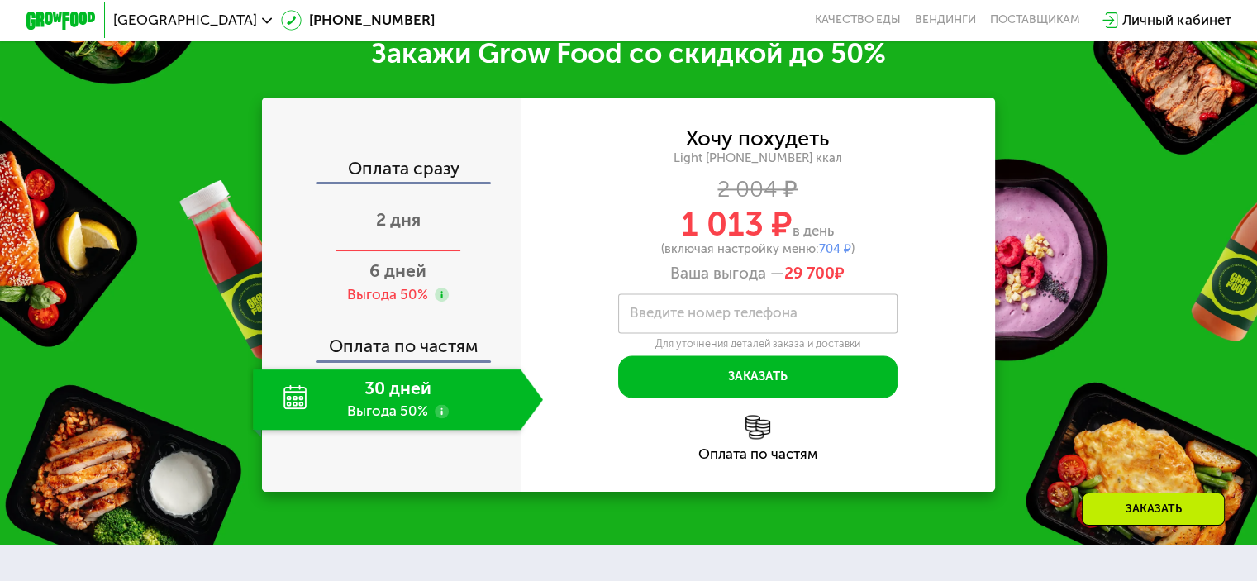
click at [378, 230] on span "2 дня" at bounding box center [398, 219] width 45 height 21
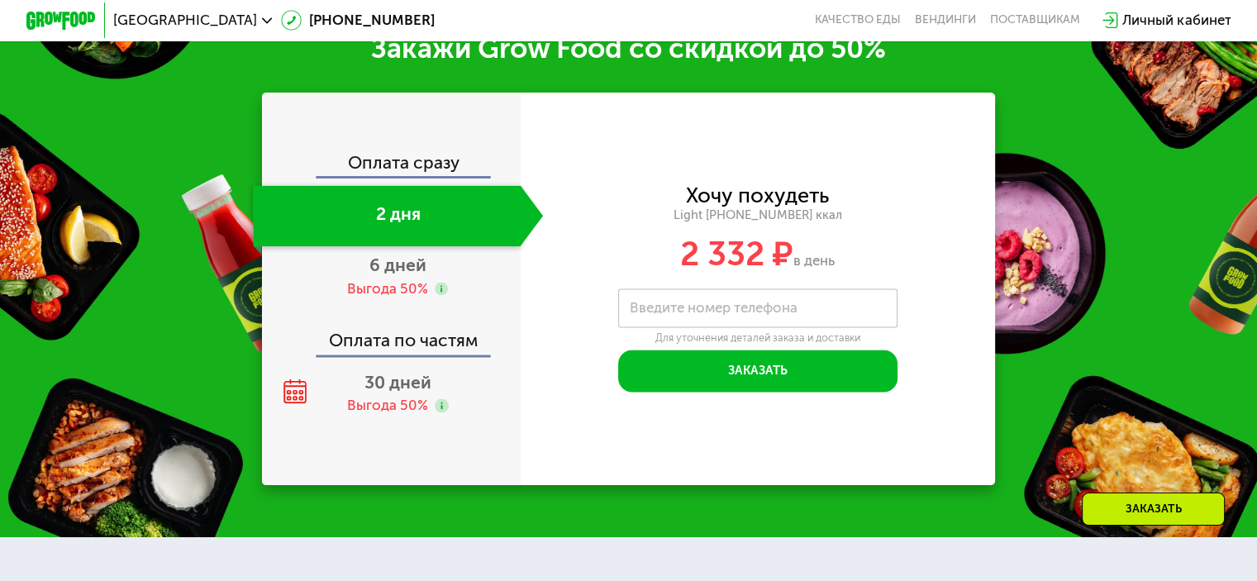
scroll to position [2103, 0]
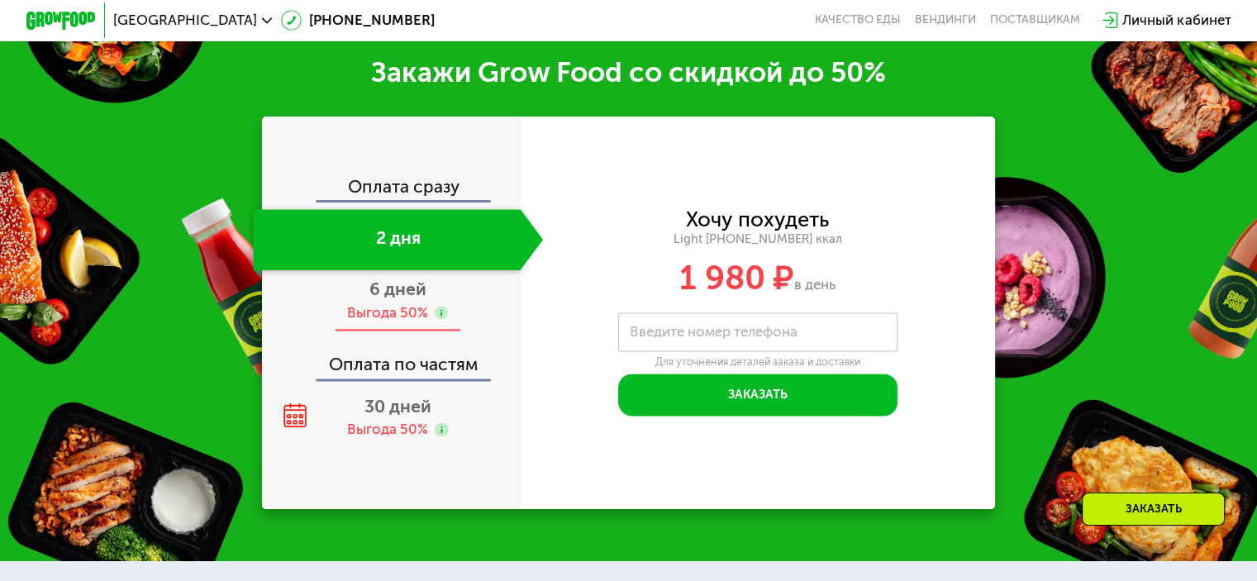
click at [384, 294] on span "6 дней" at bounding box center [397, 288] width 57 height 21
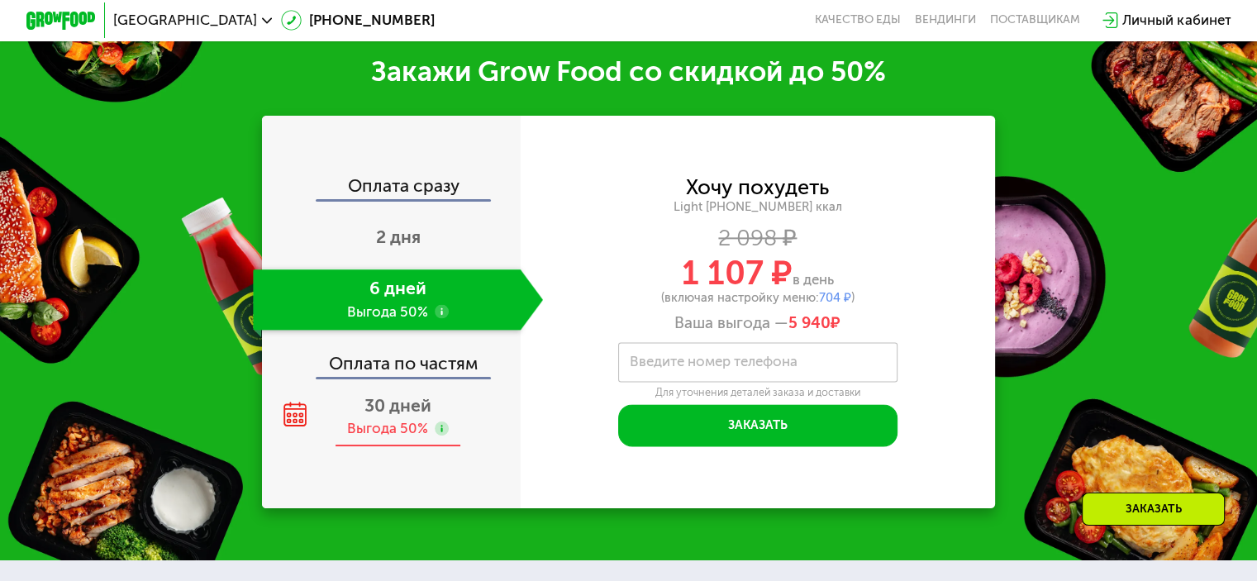
click at [411, 413] on span "30 дней" at bounding box center [397, 405] width 67 height 21
